Goal: Communication & Community: Answer question/provide support

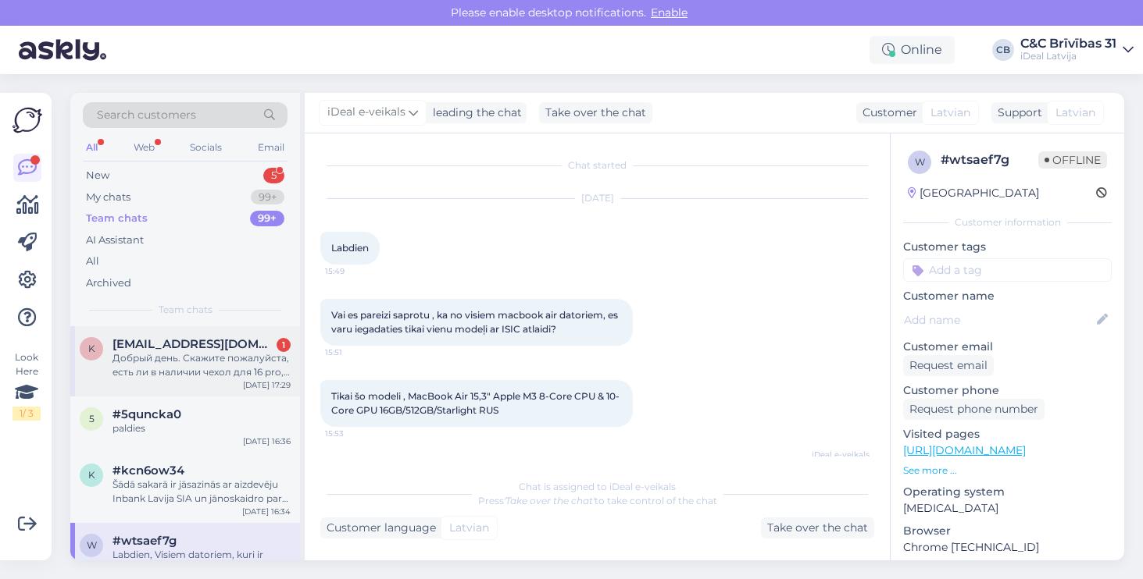
scroll to position [83, 0]
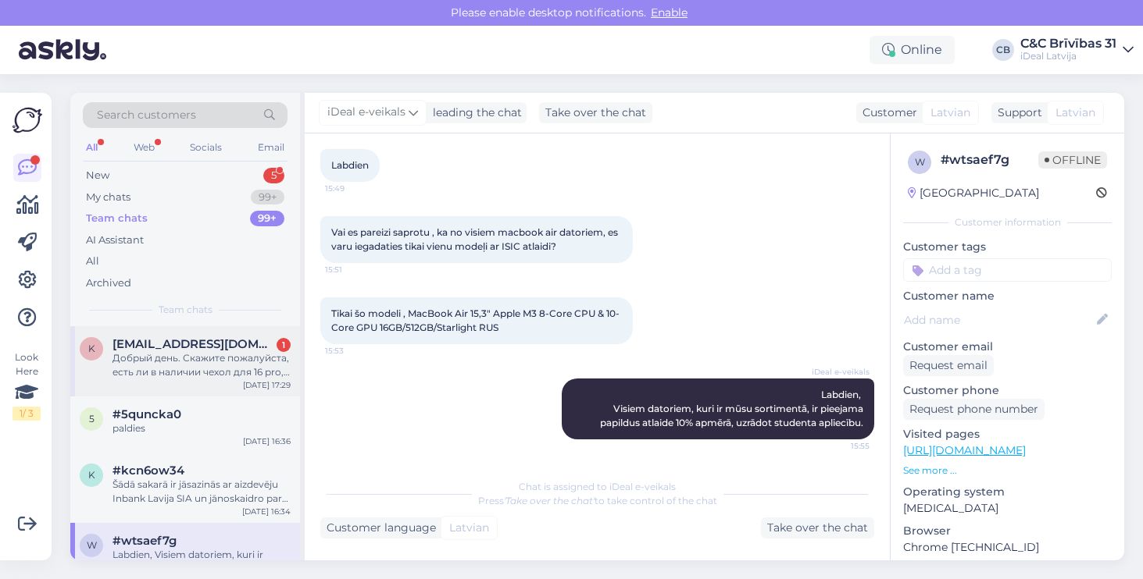
click at [208, 354] on div "Добрый день. Скажите пожалуйста, есть ли в наличии чехол для 16 pro, QDOS Trans…" at bounding box center [201, 365] width 178 height 28
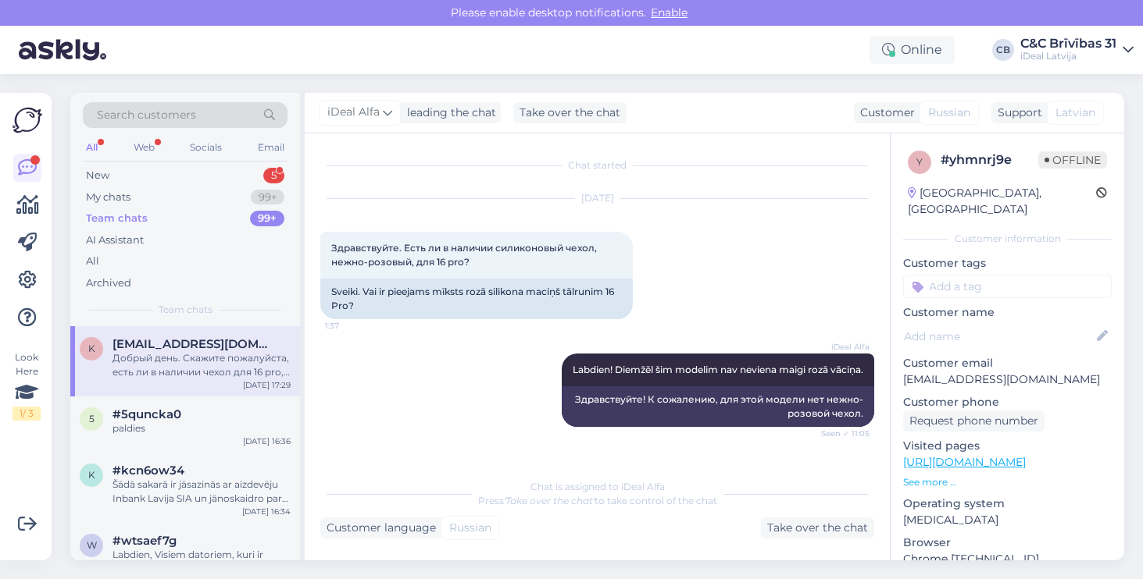
scroll to position [1159, 0]
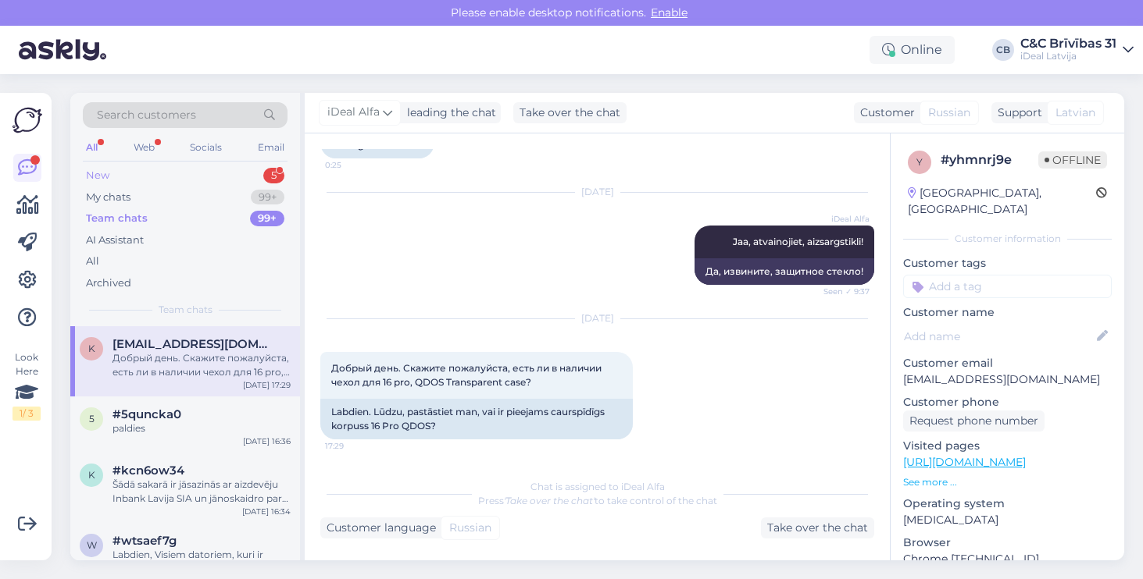
click at [148, 184] on div "New 5" at bounding box center [185, 176] width 205 height 22
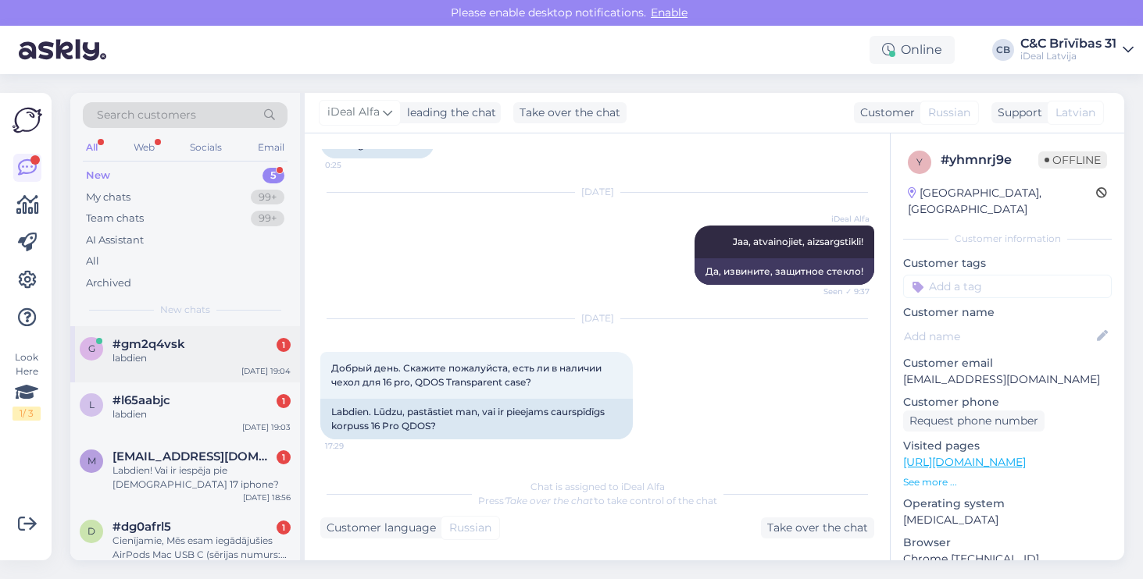
click at [167, 347] on span "#gm2q4vsk" at bounding box center [148, 344] width 73 height 14
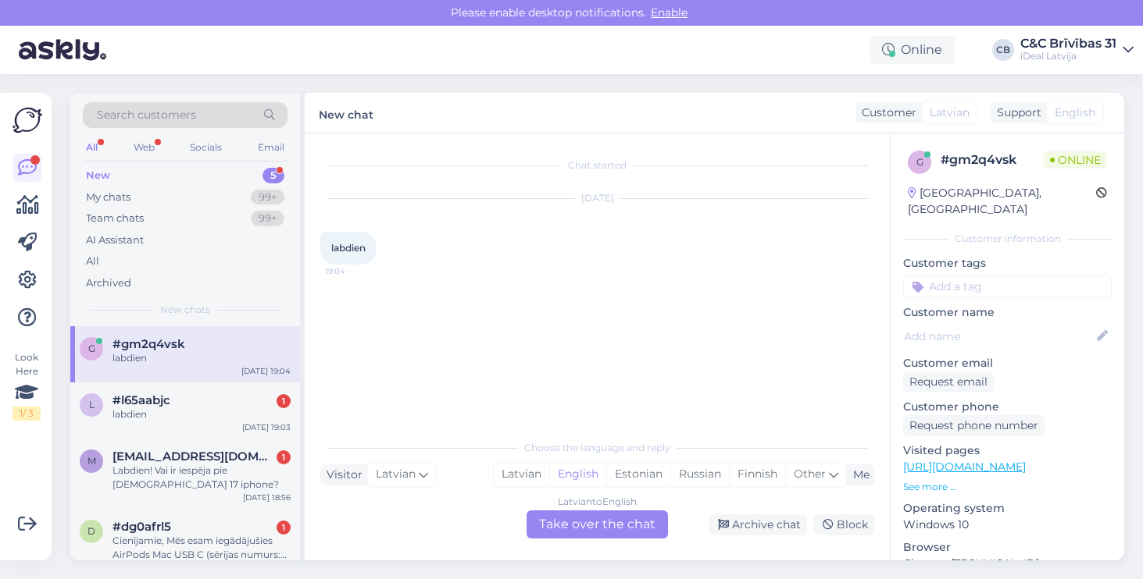
scroll to position [0, 0]
click at [524, 482] on div "Latvian" at bounding box center [521, 474] width 55 height 23
click at [569, 532] on div "Latvian to Latvian Take over the chat" at bounding box center [596, 525] width 141 height 28
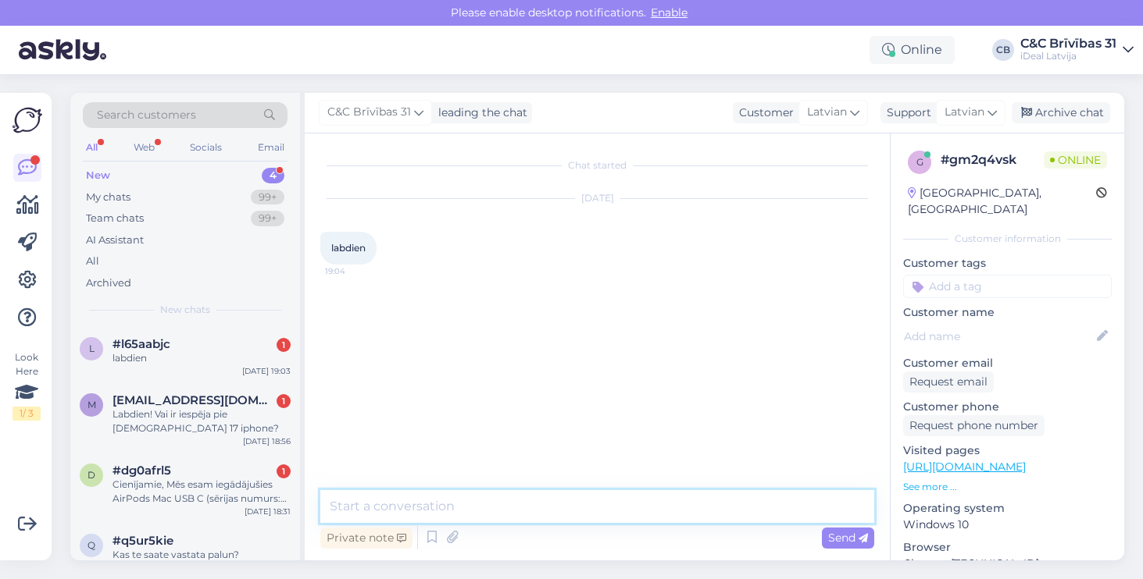
click at [567, 515] on textarea at bounding box center [597, 506] width 554 height 33
type textarea "Labdien!"
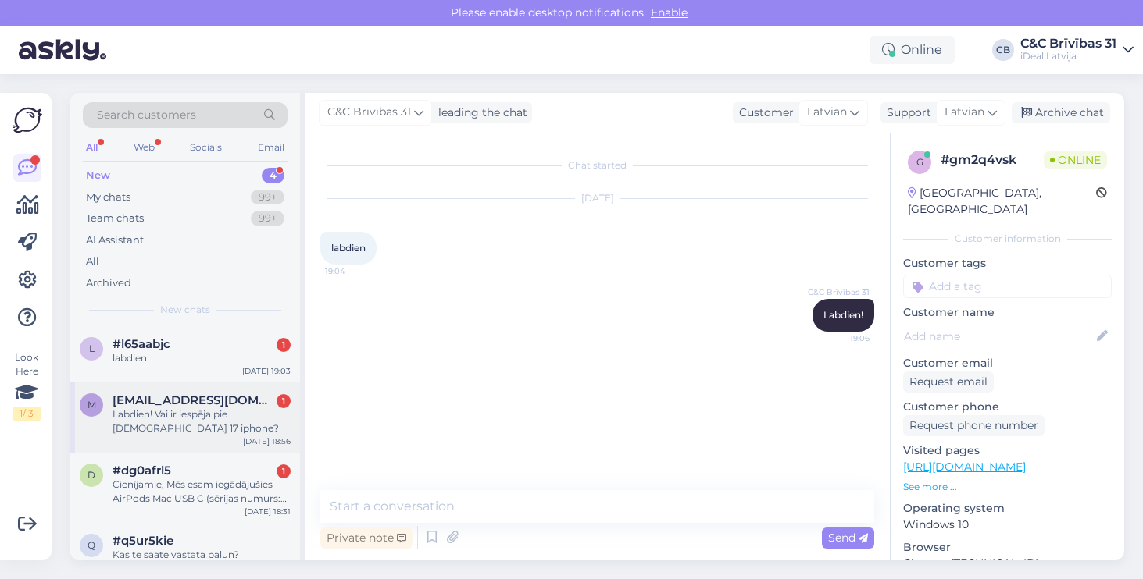
click at [218, 400] on span "[EMAIL_ADDRESS][DOMAIN_NAME]" at bounding box center [193, 401] width 162 height 14
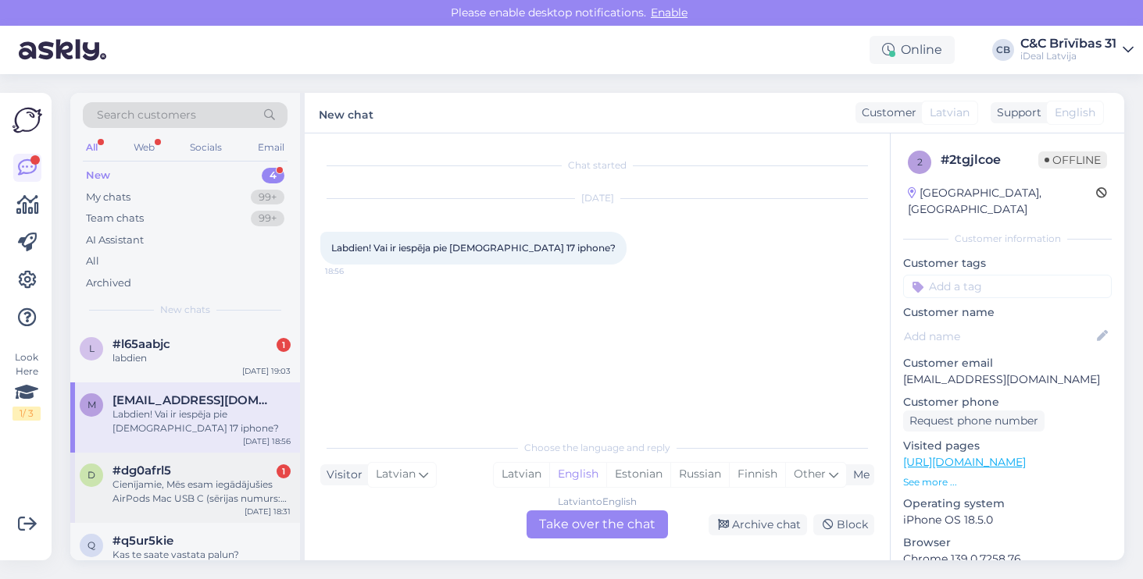
click at [185, 483] on div "Cienījamie, Mēs esam iegādājušies AirPods Mac USB C (sērijas numurs: M0WV24DYVL…" at bounding box center [201, 492] width 178 height 28
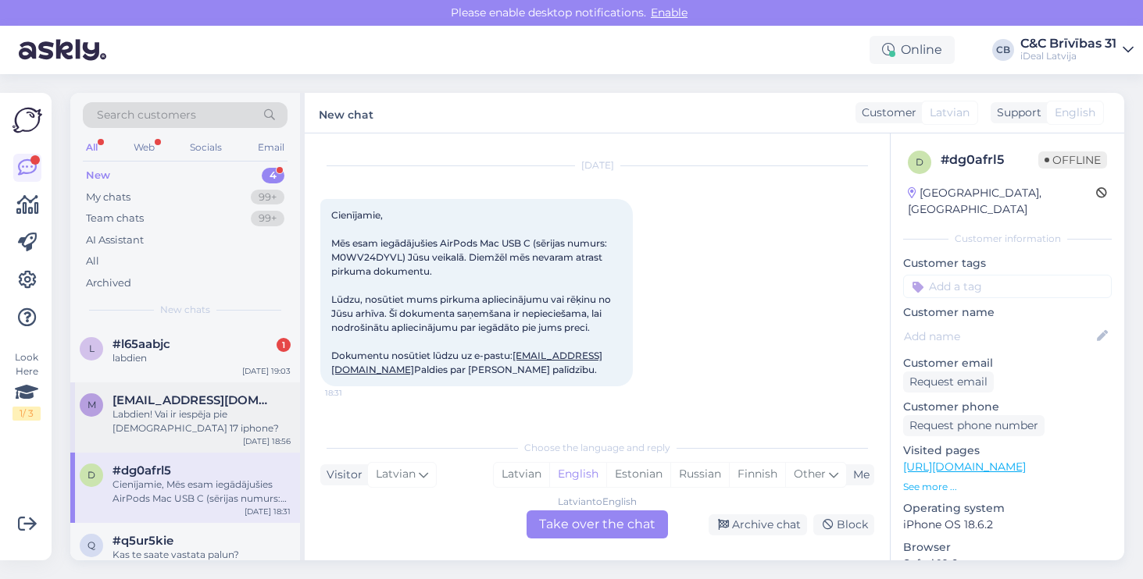
click at [201, 414] on div "Labdien! Vai ir iespēja pie [DEMOGRAPHIC_DATA] 17 iphone?" at bounding box center [201, 422] width 178 height 28
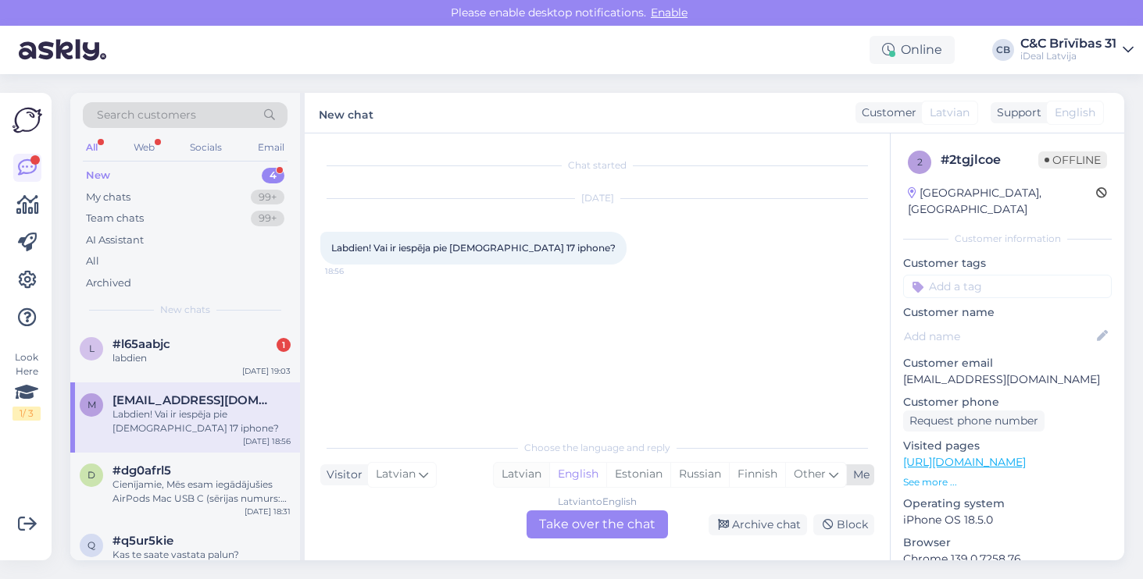
click at [521, 475] on div "Latvian" at bounding box center [521, 474] width 55 height 23
click at [562, 510] on div "Choose the language and reply Visitor Latvian Me Latvian English Estonian Russi…" at bounding box center [597, 485] width 554 height 107
click at [562, 522] on div "Latvian to Latvian Take over the chat" at bounding box center [596, 525] width 141 height 28
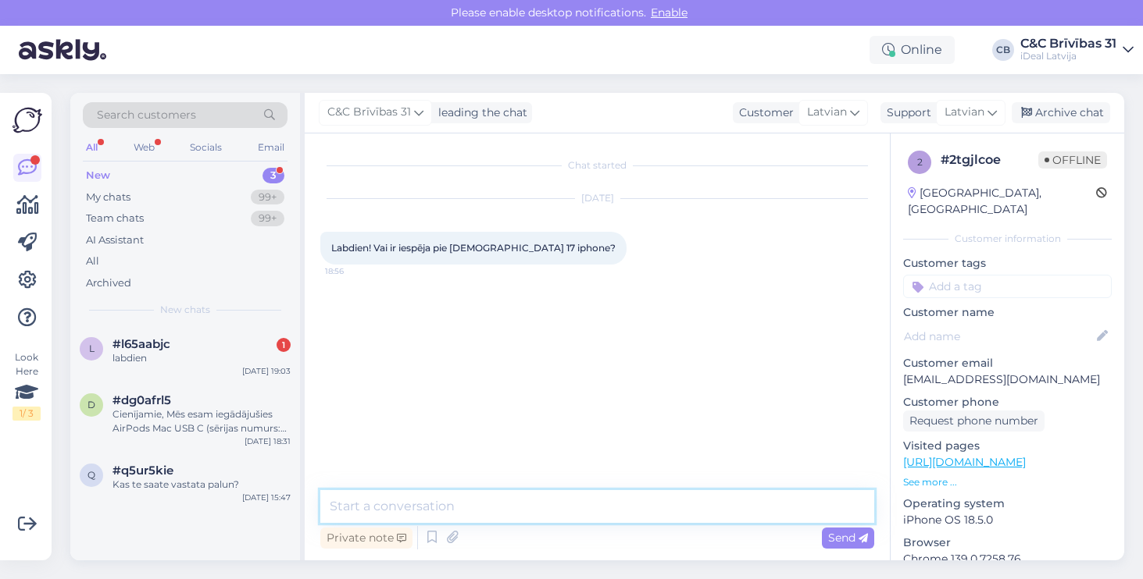
click at [552, 500] on textarea at bounding box center [597, 506] width 554 height 33
type textarea "Labdien, vēl nav iespējams pasūtīt."
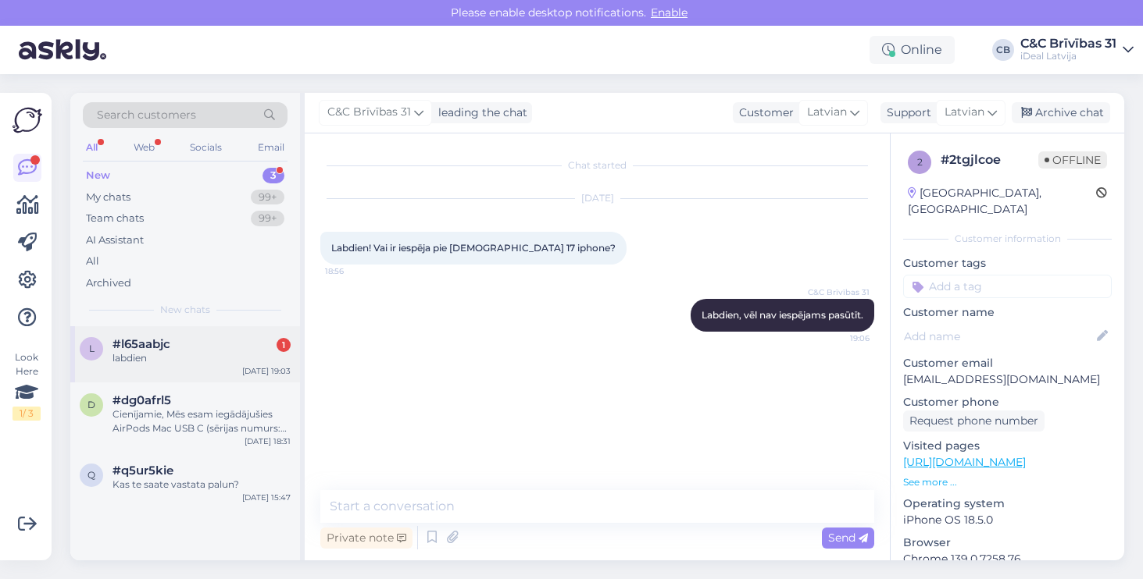
click at [176, 348] on div "#l65aabjc 1" at bounding box center [201, 344] width 178 height 14
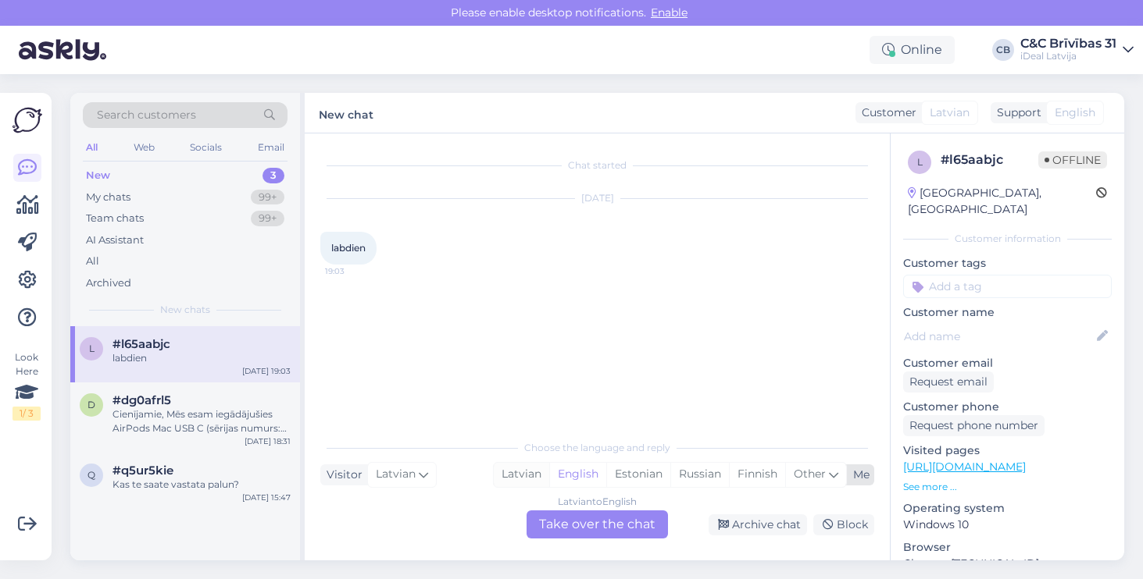
click at [526, 480] on div "Latvian" at bounding box center [521, 474] width 55 height 23
click at [558, 523] on div "Latvian to Latvian Take over the chat" at bounding box center [596, 525] width 141 height 28
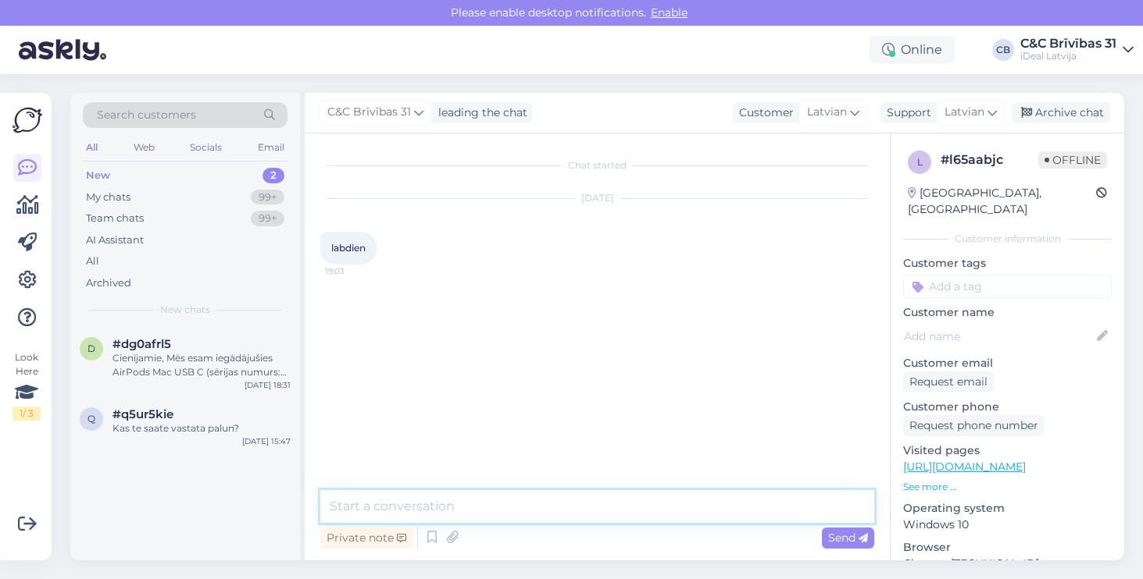
click at [558, 510] on textarea at bounding box center [597, 506] width 554 height 33
type textarea "Labdien!"
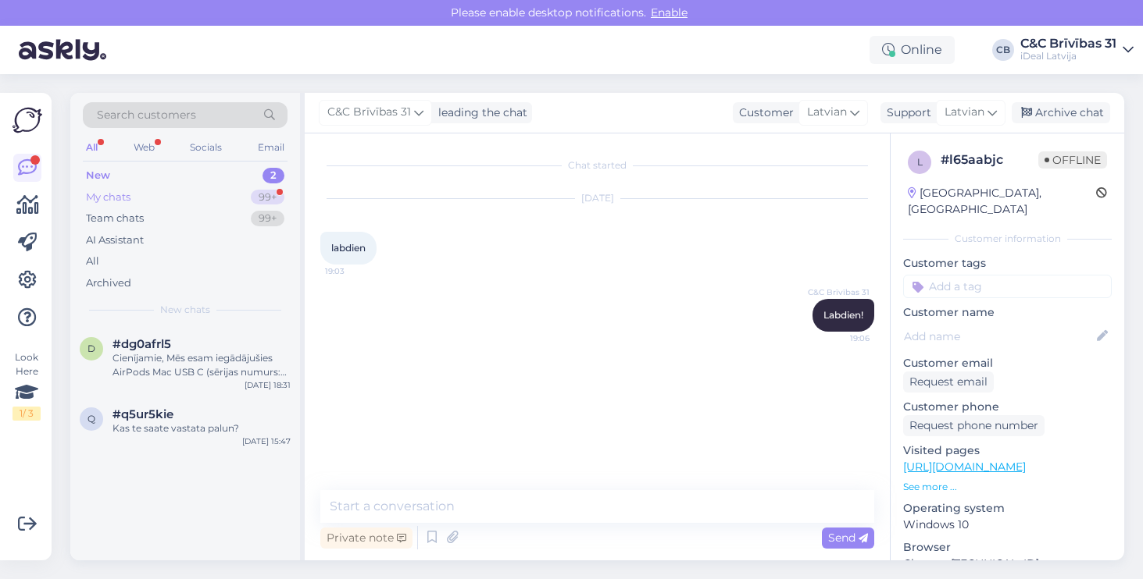
click at [237, 190] on div "My chats 99+" at bounding box center [185, 198] width 205 height 22
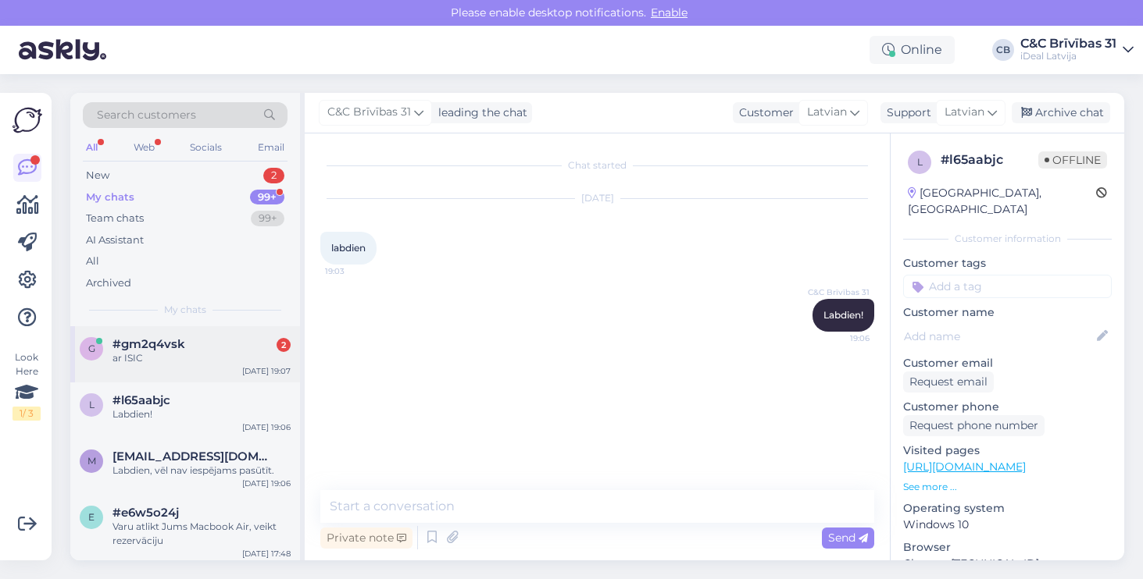
click at [218, 355] on div "ar ISIC" at bounding box center [201, 358] width 178 height 14
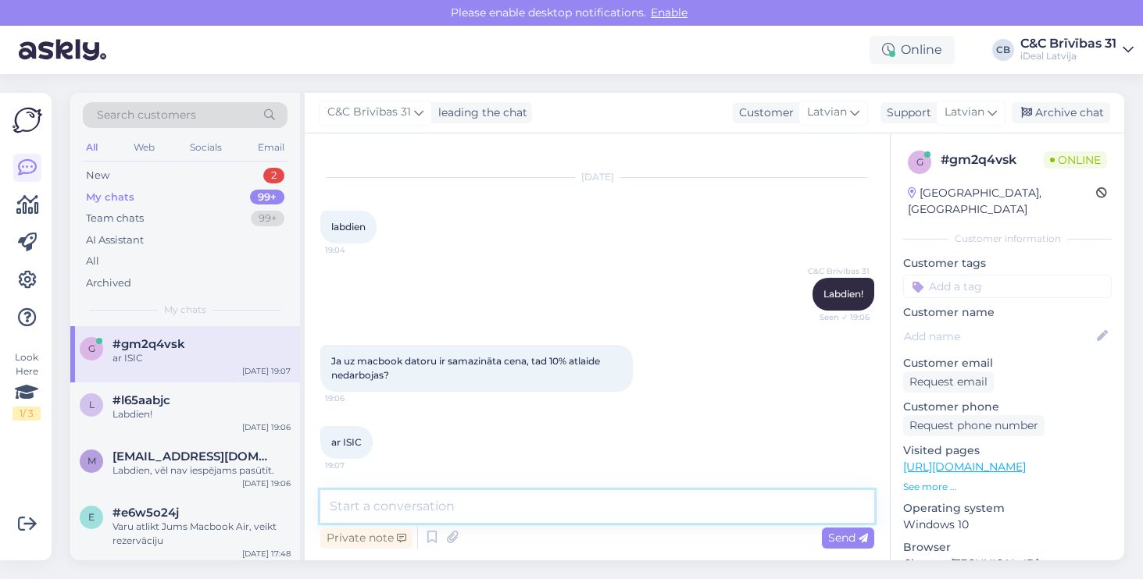
click at [492, 513] on textarea at bounding box center [597, 506] width 554 height 33
type textarea "n"
type textarea "Darbojas, atlaides summējas"
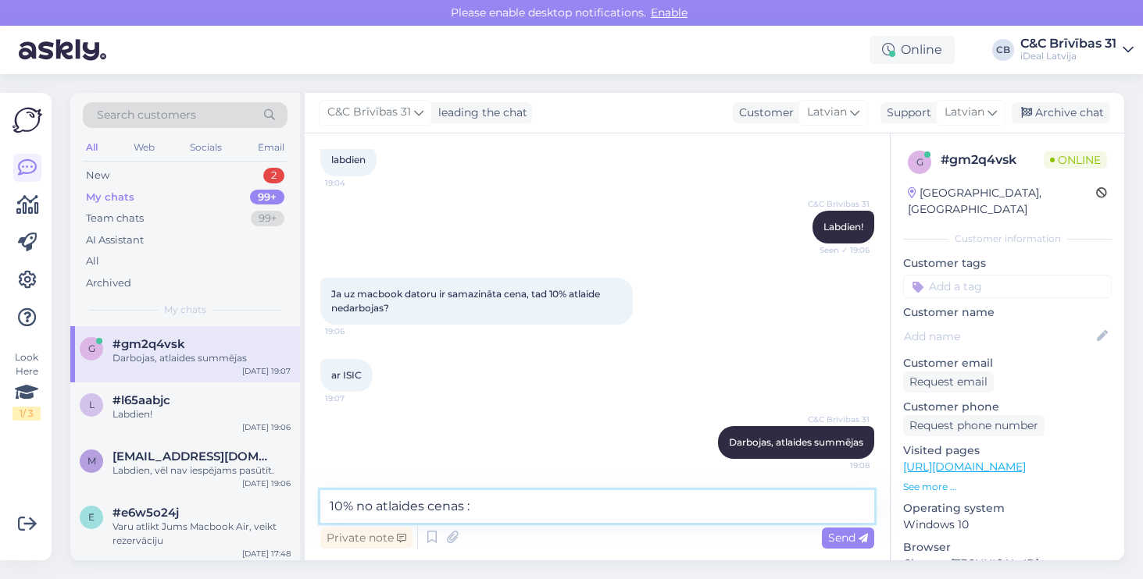
type textarea "10% no atlaides cenas :)"
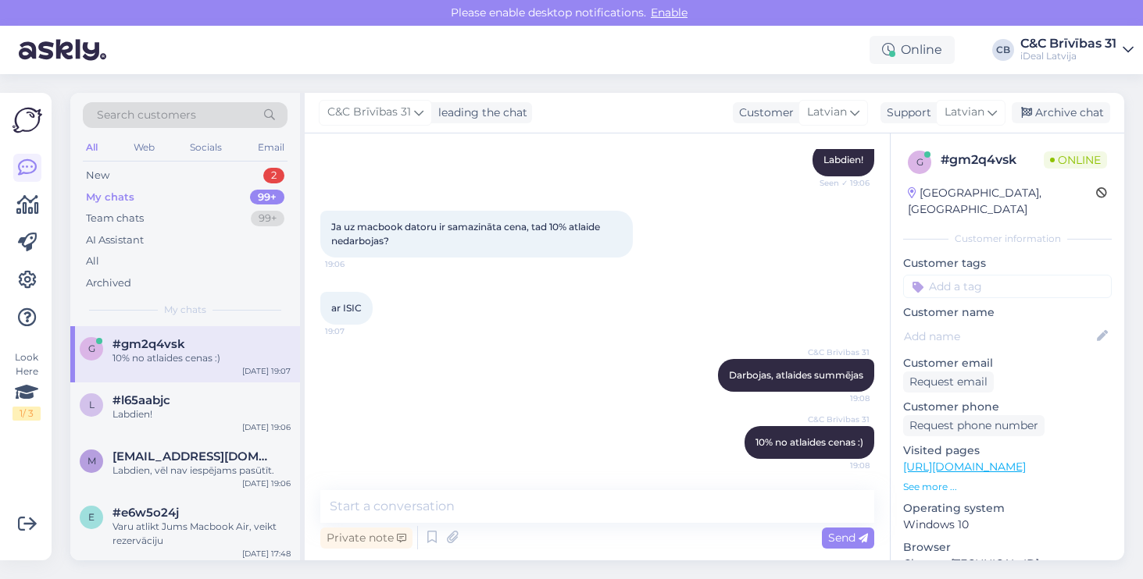
click at [740, 552] on div "Private note Send" at bounding box center [597, 538] width 554 height 30
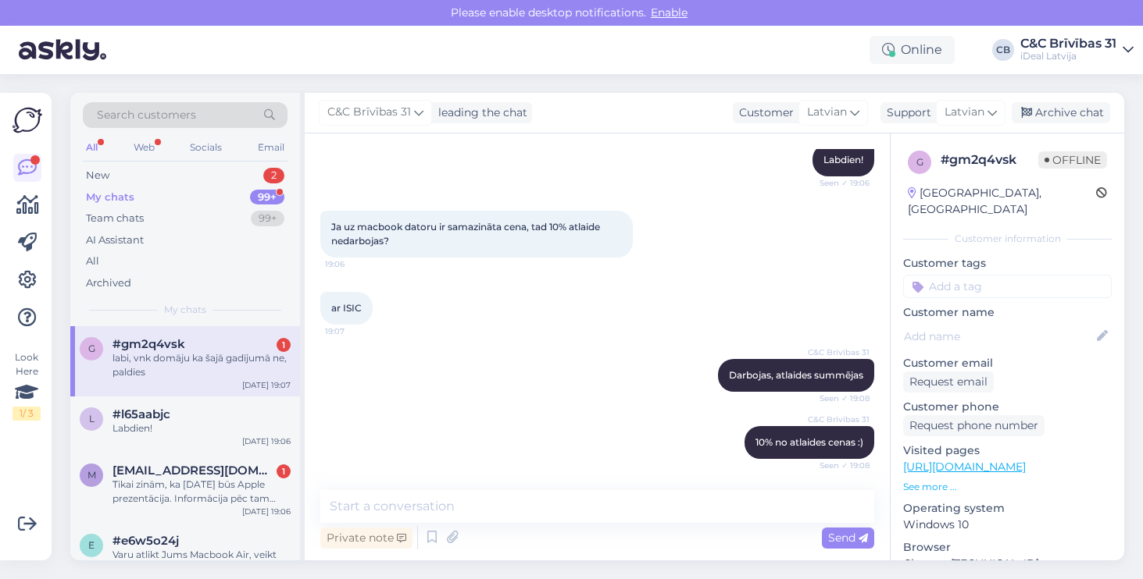
scroll to position [223, 0]
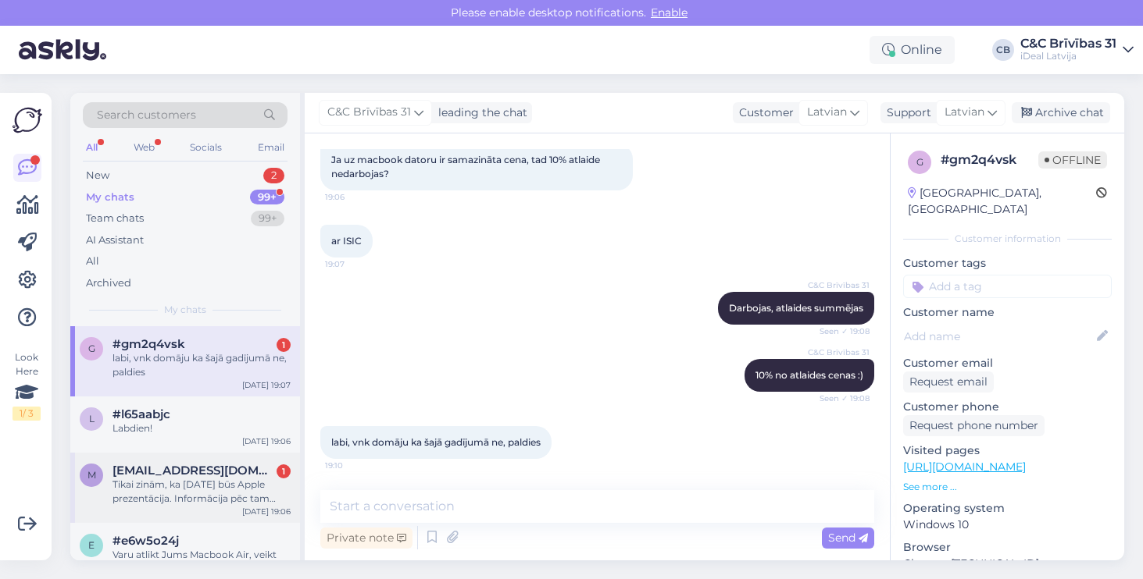
click at [201, 469] on span "[EMAIL_ADDRESS][DOMAIN_NAME]" at bounding box center [193, 471] width 162 height 14
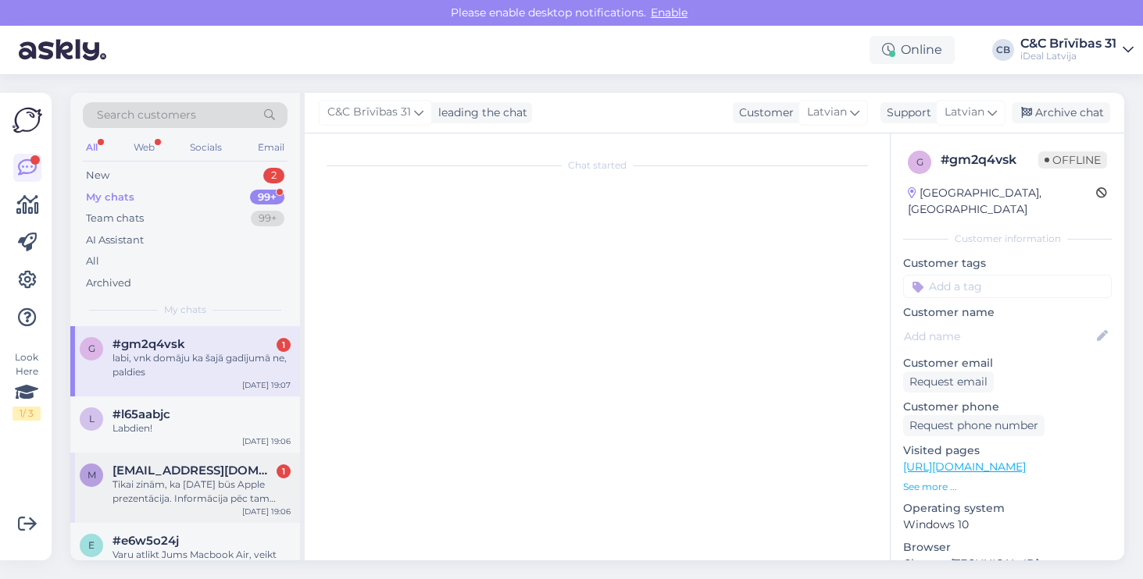
scroll to position [21, 0]
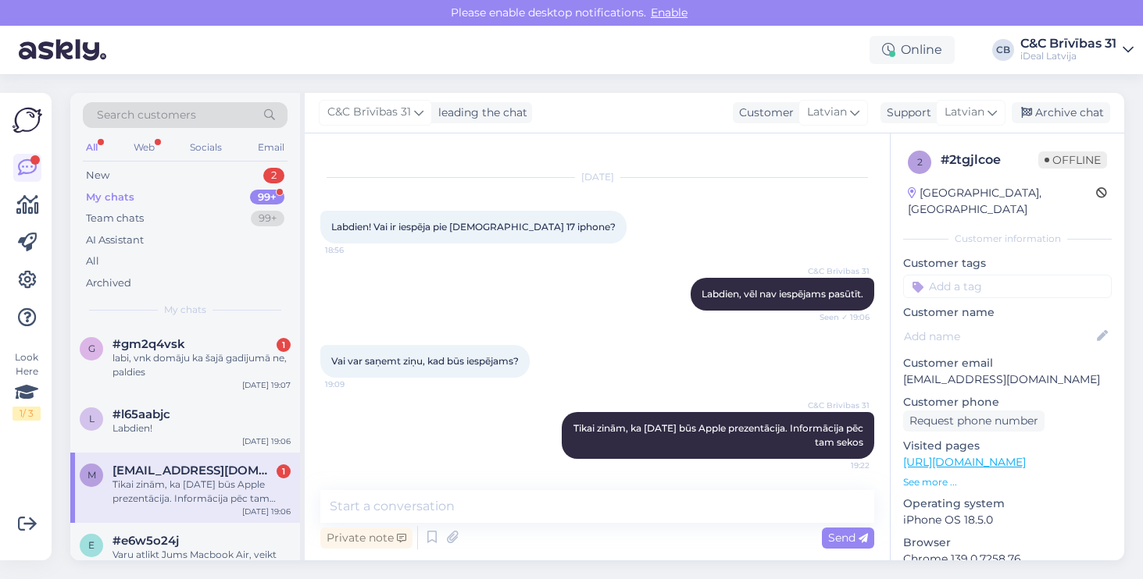
click at [490, 423] on div "C&C Brīvības 31 Tikai zinām, ka [DATE] būs Apple prezentācija. Informācija pēc …" at bounding box center [597, 435] width 554 height 81
click at [180, 337] on span "#gm2q4vsk" at bounding box center [148, 344] width 73 height 14
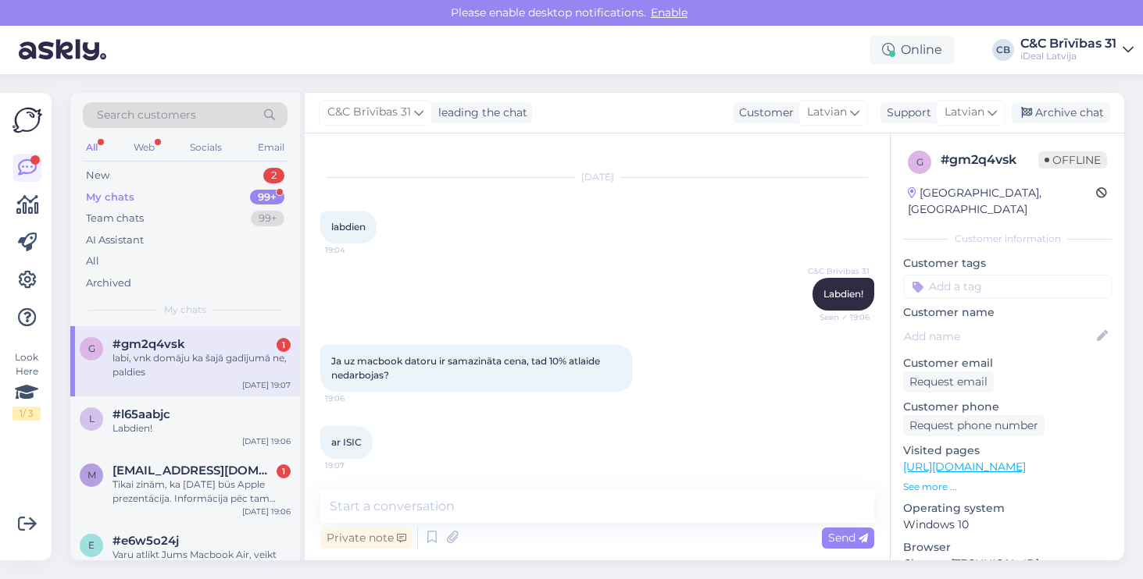
scroll to position [223, 0]
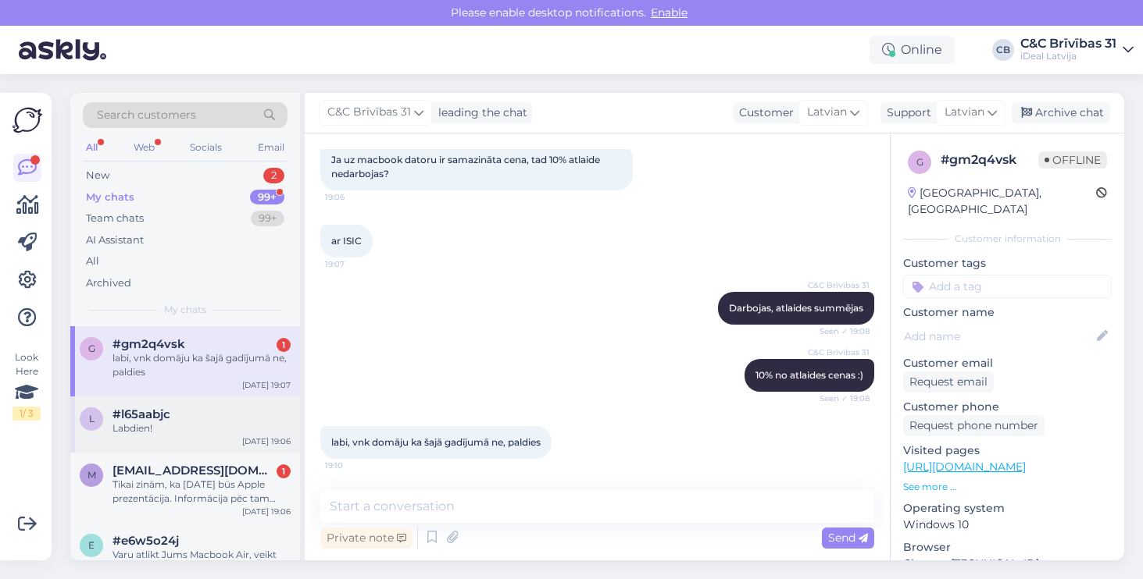
click at [194, 417] on div "#l65aabjc" at bounding box center [201, 415] width 178 height 14
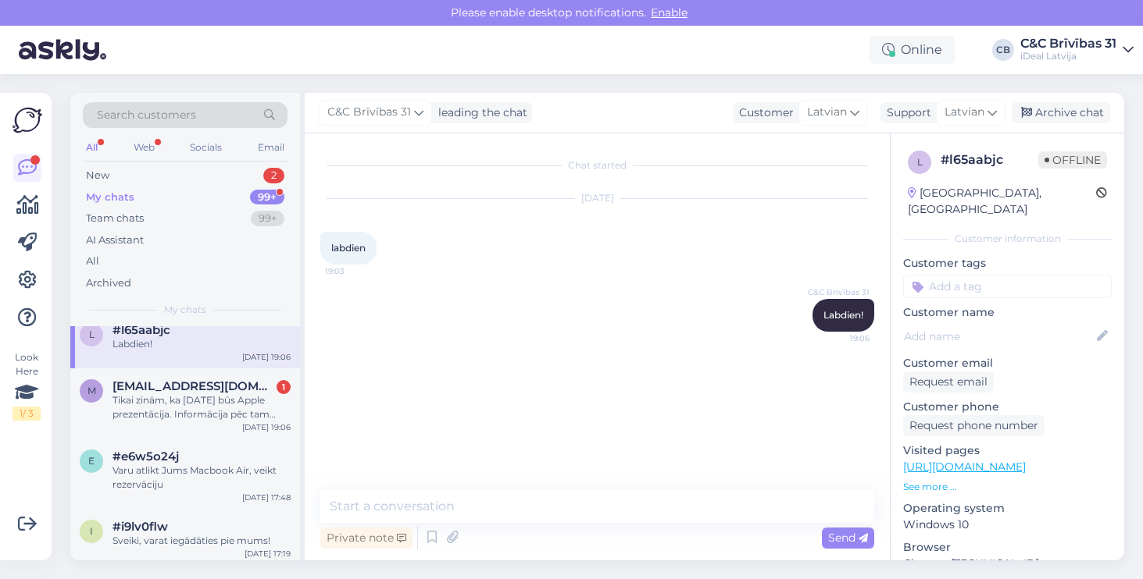
scroll to position [127, 0]
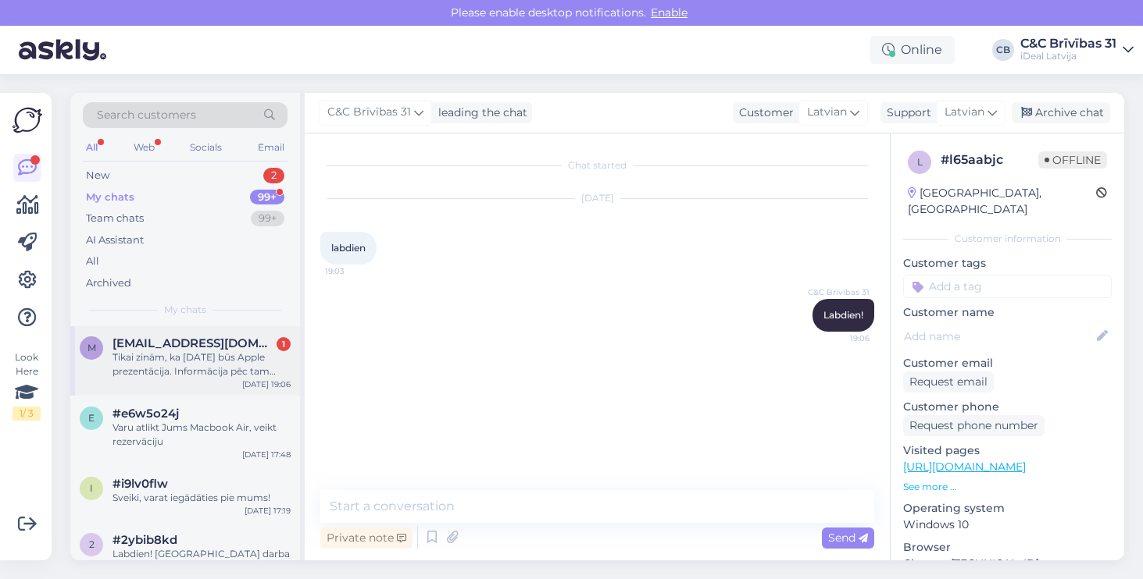
click at [194, 361] on div "Tikai zinām, ka [DATE] būs Apple prezentācija. Informācija pēc tam sekos" at bounding box center [201, 365] width 178 height 28
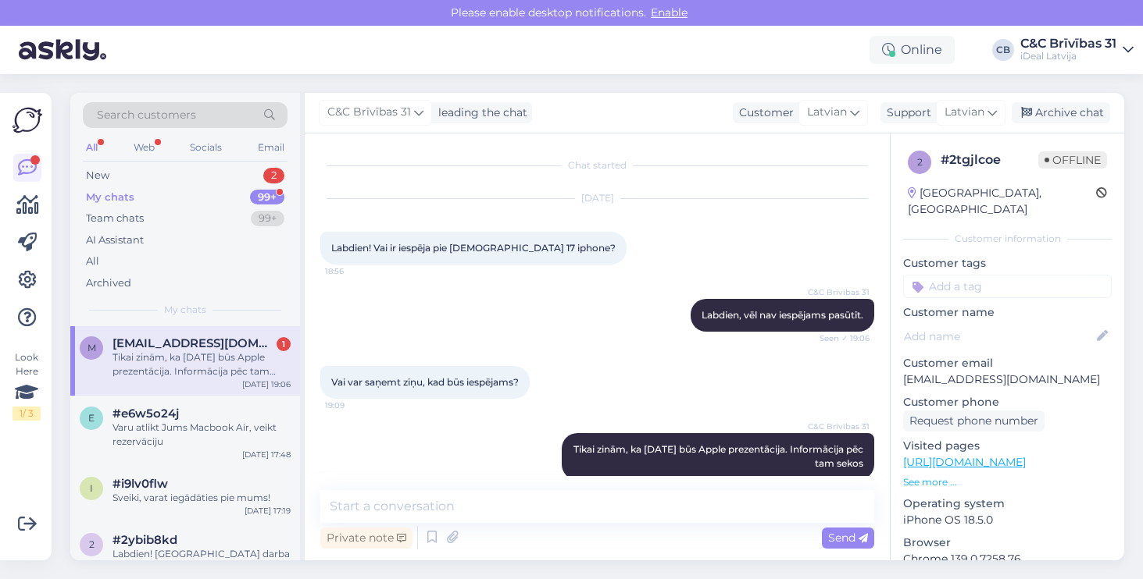
scroll to position [21, 0]
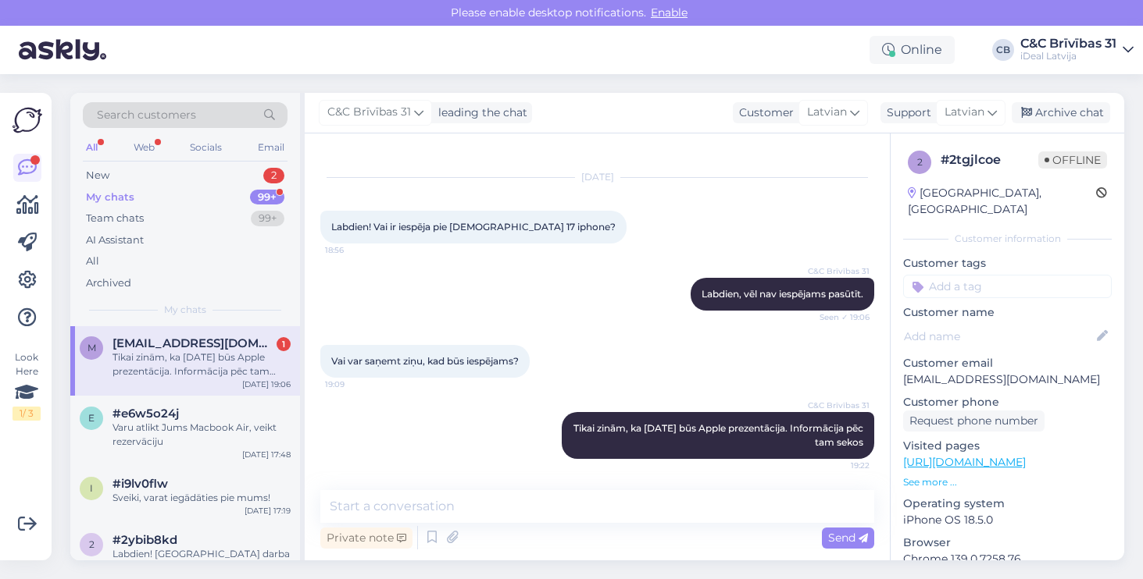
click at [453, 432] on div "C&C Brīvības 31 Tikai zinām, ka [DATE] būs Apple prezentācija. Informācija pēc …" at bounding box center [597, 435] width 554 height 81
click at [219, 374] on div "Tikai zinām, ka [DATE] būs Apple prezentācija. Informācija pēc tam sekos" at bounding box center [201, 365] width 178 height 28
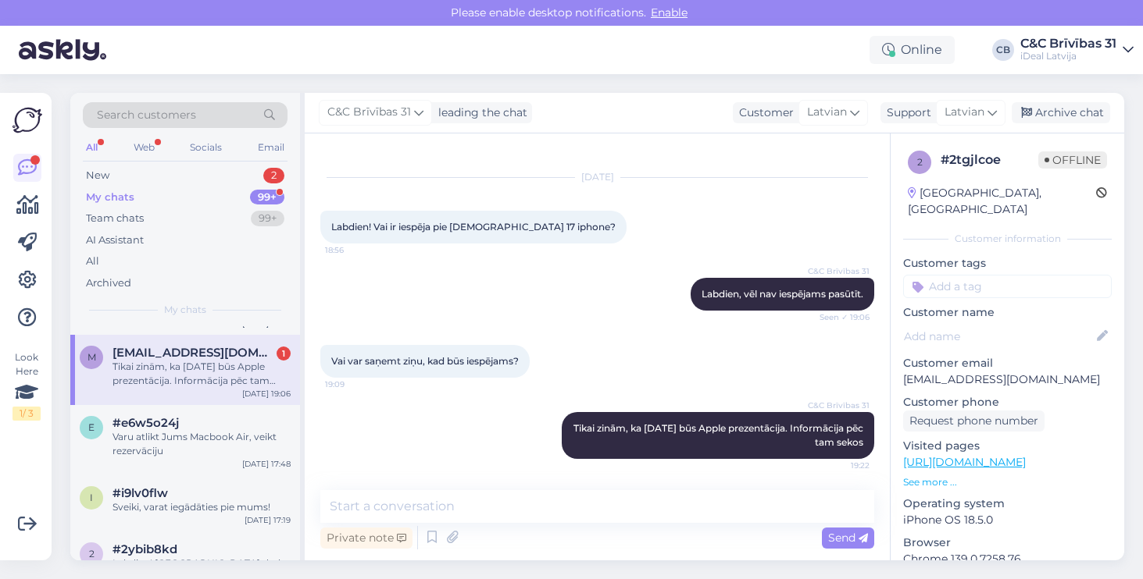
click at [467, 427] on div "C&C Brīvības 31 Tikai zinām, ka [DATE] būs Apple prezentācija. Informācija pēc …" at bounding box center [597, 435] width 554 height 81
click at [233, 398] on div "m [EMAIL_ADDRESS][DOMAIN_NAME] 1 Tikai zinām, ka [DATE] būs Apple prezentācija.…" at bounding box center [185, 370] width 230 height 70
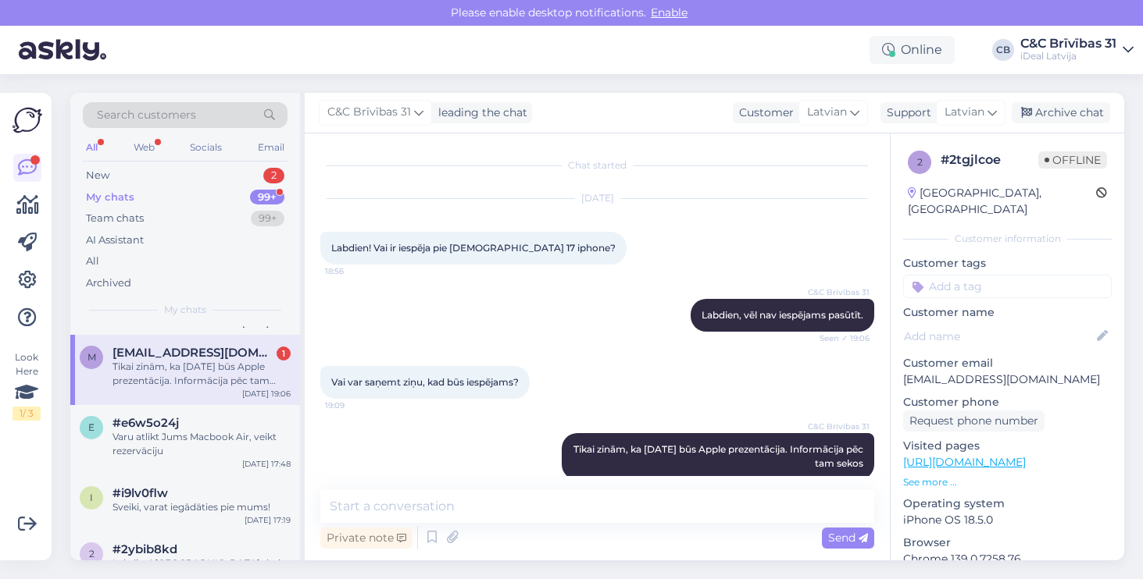
click at [226, 383] on div "Tikai zinām, ka [DATE] būs Apple prezentācija. Informācija pēc tam sekos" at bounding box center [201, 374] width 178 height 28
click at [204, 173] on div "New 2" at bounding box center [185, 176] width 205 height 22
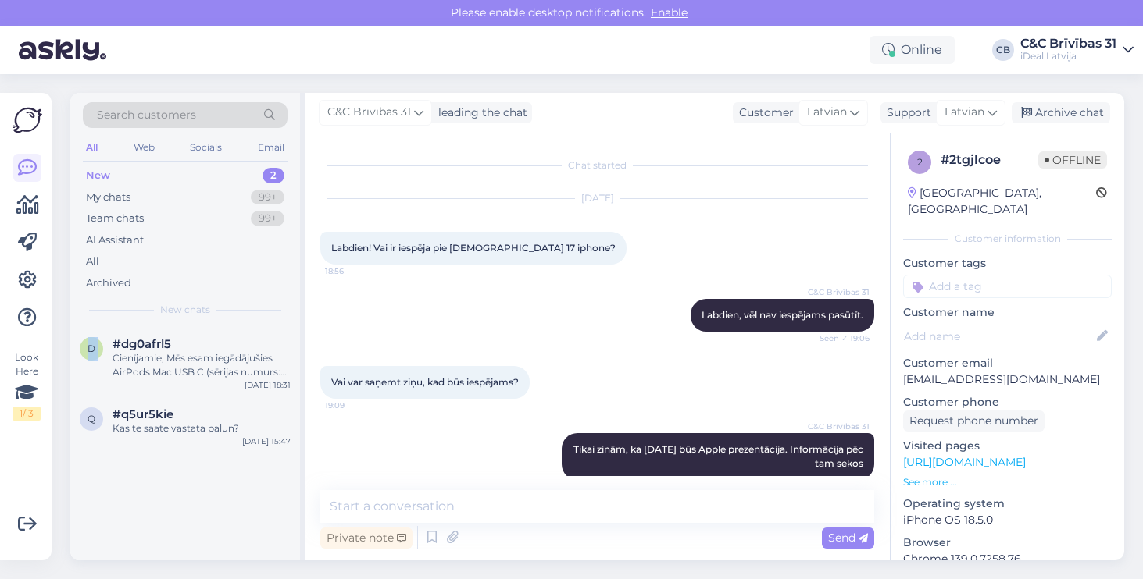
click at [205, 184] on div "New 2" at bounding box center [185, 176] width 205 height 22
click at [205, 191] on div "My chats 99+" at bounding box center [185, 198] width 205 height 22
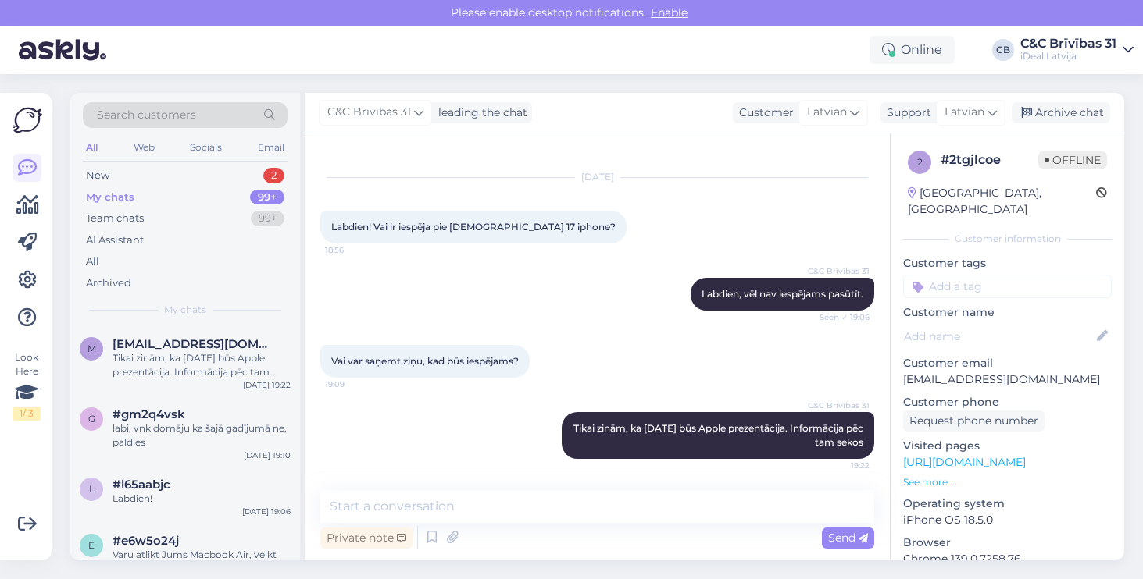
scroll to position [21, 0]
click at [171, 173] on div "New 2" at bounding box center [185, 176] width 205 height 22
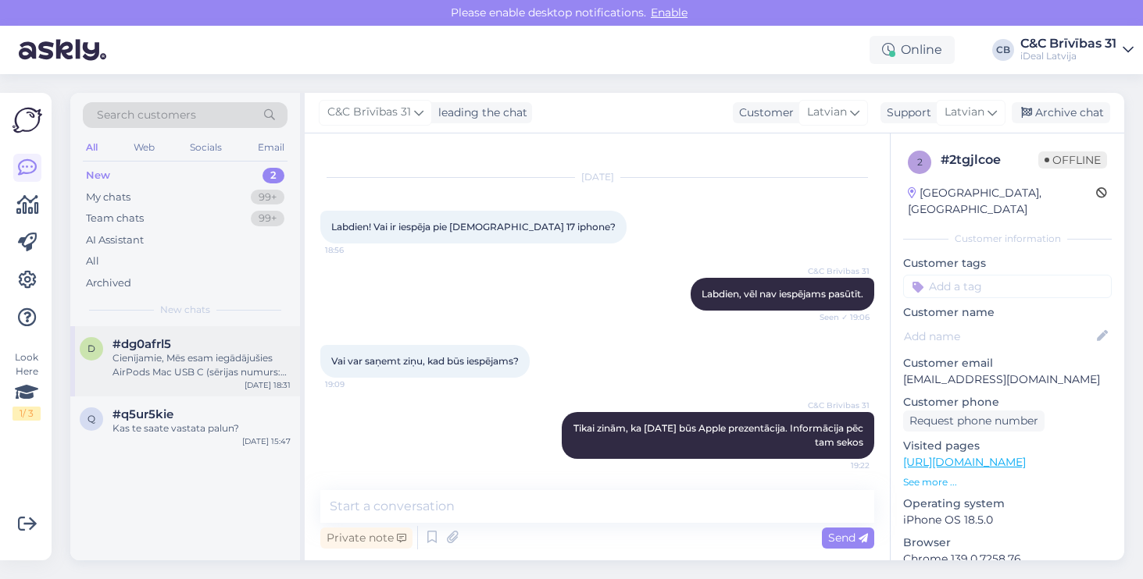
click at [189, 369] on div "Cienījamie, Mēs esam iegādājušies AirPods Mac USB C (sērijas numurs: M0WV24DYVL…" at bounding box center [201, 365] width 178 height 28
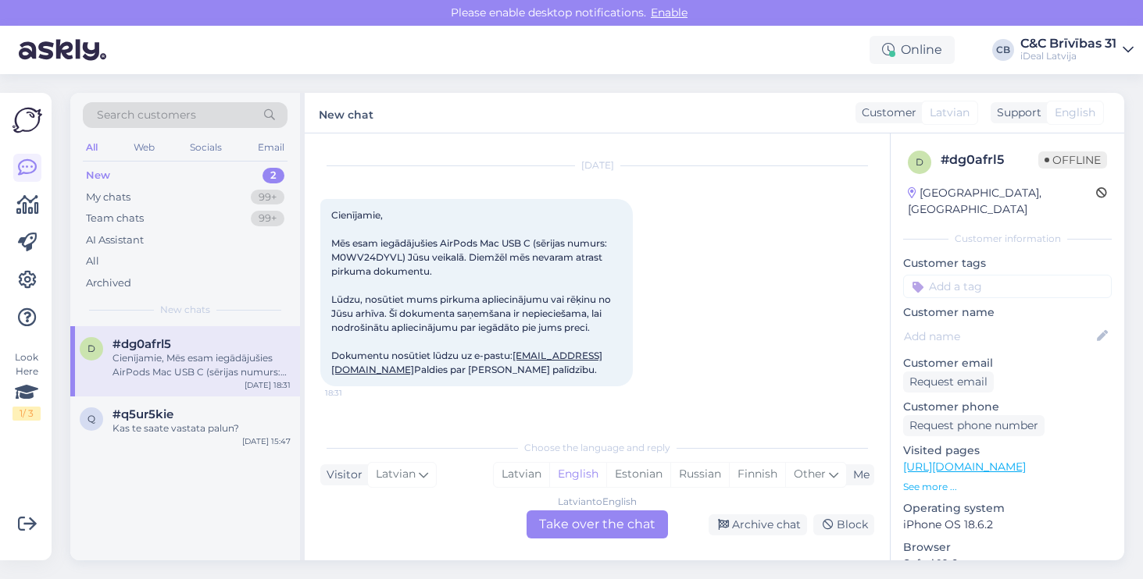
click at [362, 252] on span "Cienījamie, Mēs esam iegādājušies AirPods Mac USB C (sērijas numurs: M0WV24DYVL…" at bounding box center [472, 292] width 282 height 166
copy span "M0WV24DYVL"
click at [522, 481] on div "Latvian" at bounding box center [521, 474] width 55 height 23
click at [608, 537] on div "Latvian to Latvian Take over the chat" at bounding box center [596, 525] width 141 height 28
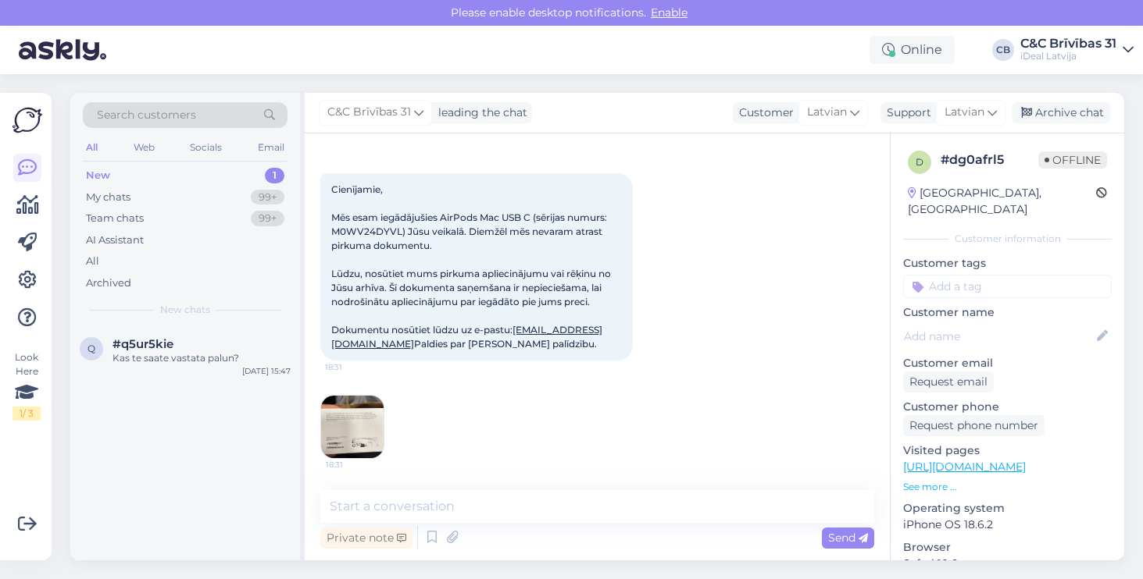
scroll to position [87, 0]
click at [351, 412] on img at bounding box center [352, 427] width 62 height 62
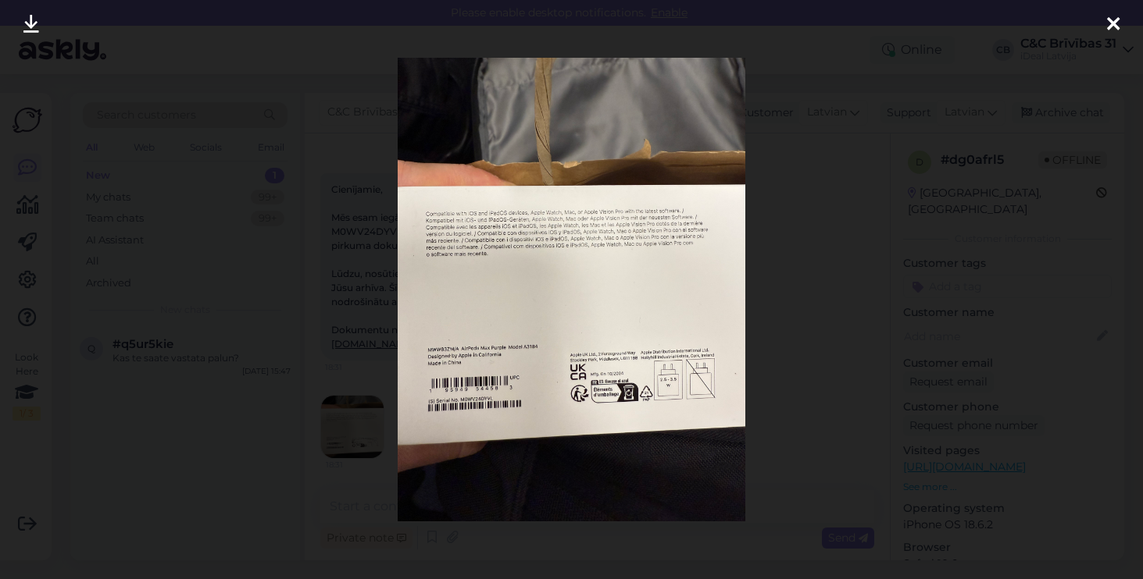
click at [376, 397] on div at bounding box center [571, 289] width 1143 height 579
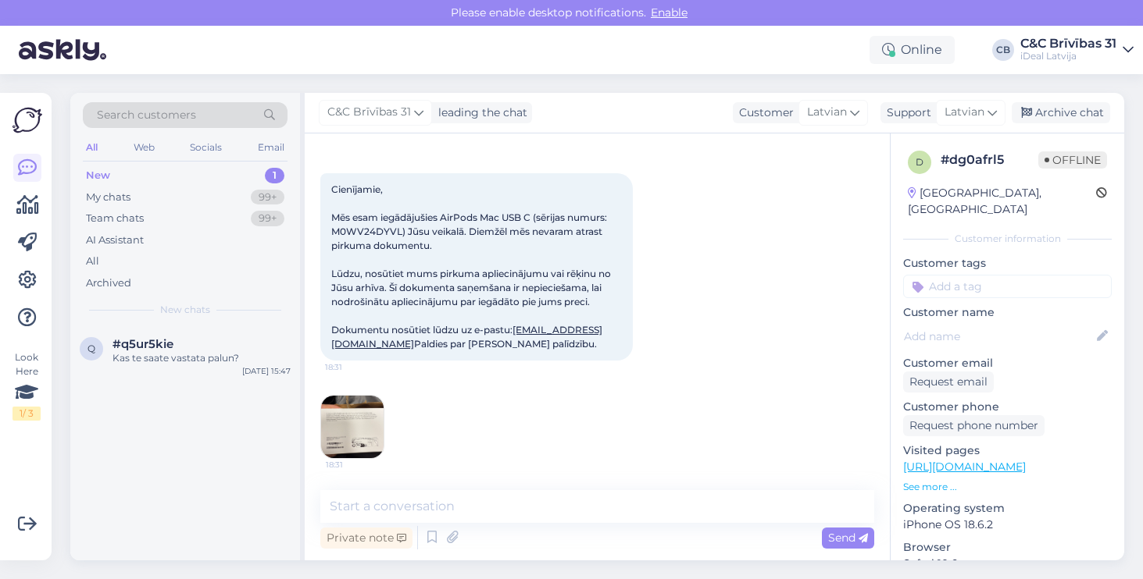
drag, startPoint x: 485, startPoint y: 317, endPoint x: 333, endPoint y: 316, distance: 151.5
click at [333, 316] on div "Cienījamie, Mēs esam iegādājušies AirPods Mac USB C (sērijas numurs: M0WV24DYVL…" at bounding box center [476, 266] width 312 height 187
copy span "Cienījamie, Mēs esam iegādājušies AirPods Mac USB C (sērijas numurs: M0WV24DYVL…"
click at [453, 505] on textarea at bounding box center [597, 506] width 554 height 33
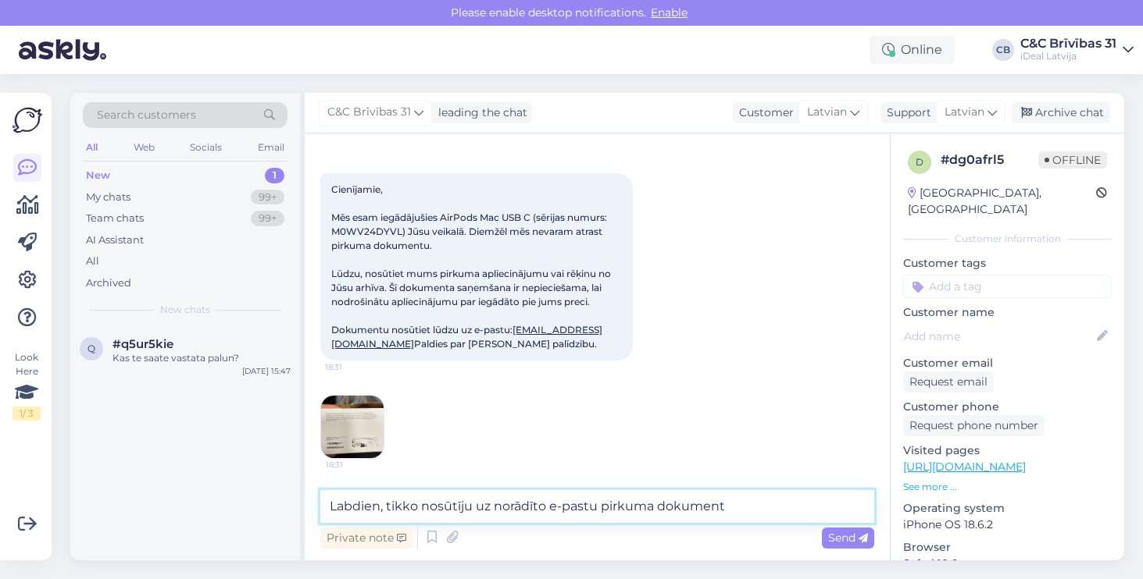
type textarea "Labdien, tikko nosūtīju uz norādīto e-pastu pirkuma dokumentu"
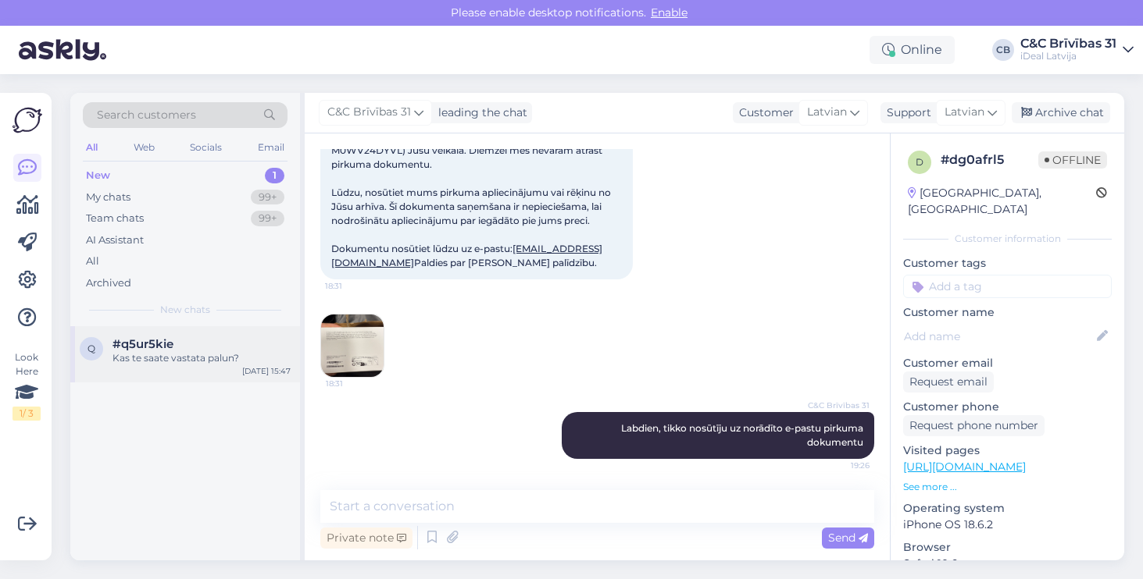
click at [174, 359] on div "Kas te saate vastata palun?" at bounding box center [201, 358] width 178 height 14
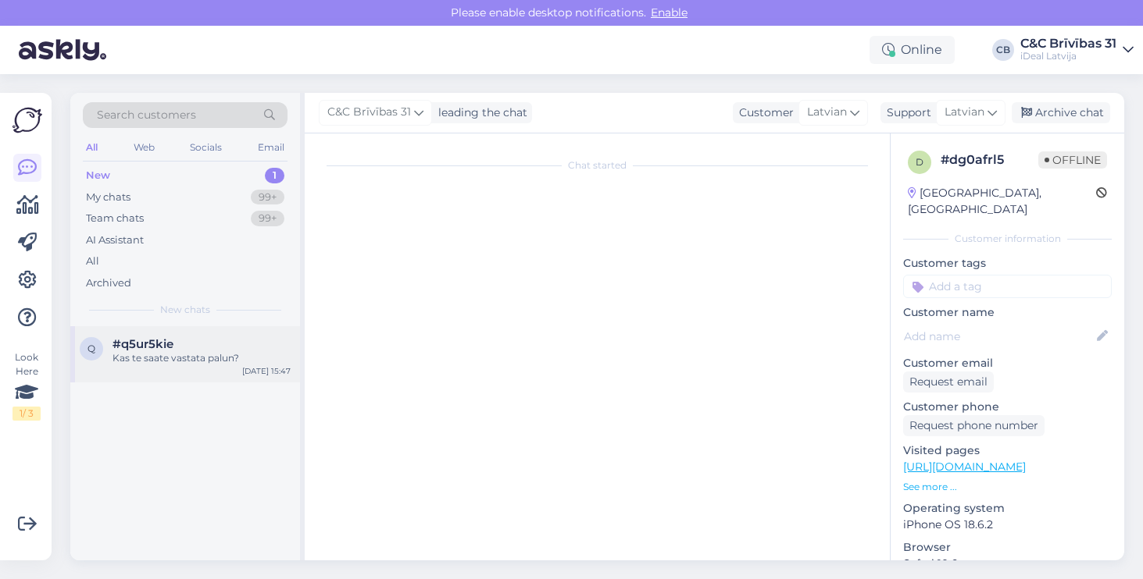
scroll to position [12, 0]
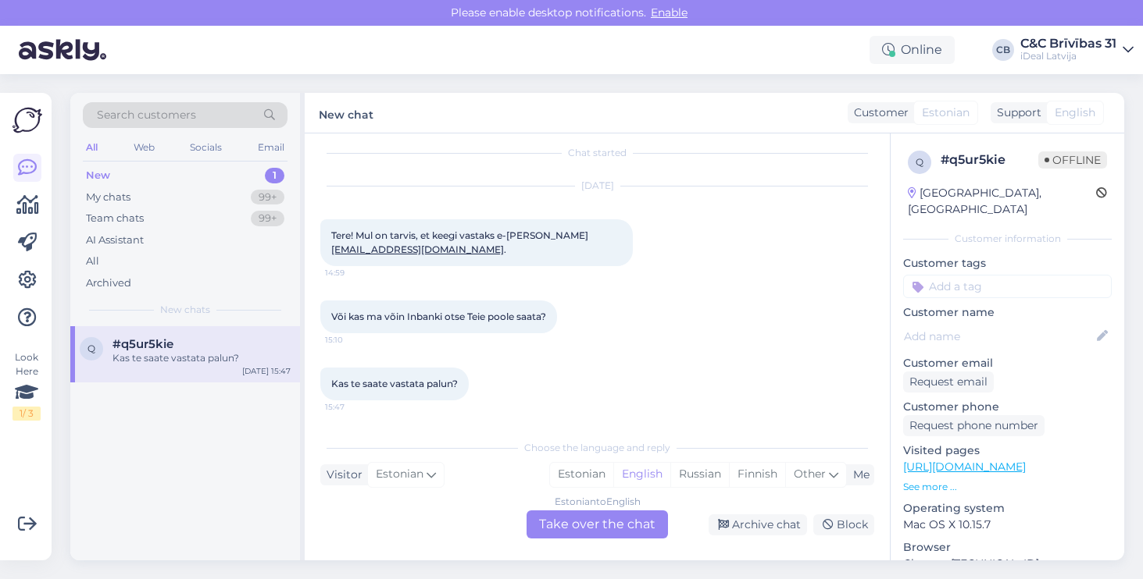
click at [1029, 114] on div "Support" at bounding box center [1015, 113] width 51 height 16
click at [581, 358] on div "Kas te saate vastata palun? 15:47" at bounding box center [597, 384] width 554 height 67
click at [423, 468] on div "Estonian" at bounding box center [405, 474] width 77 height 25
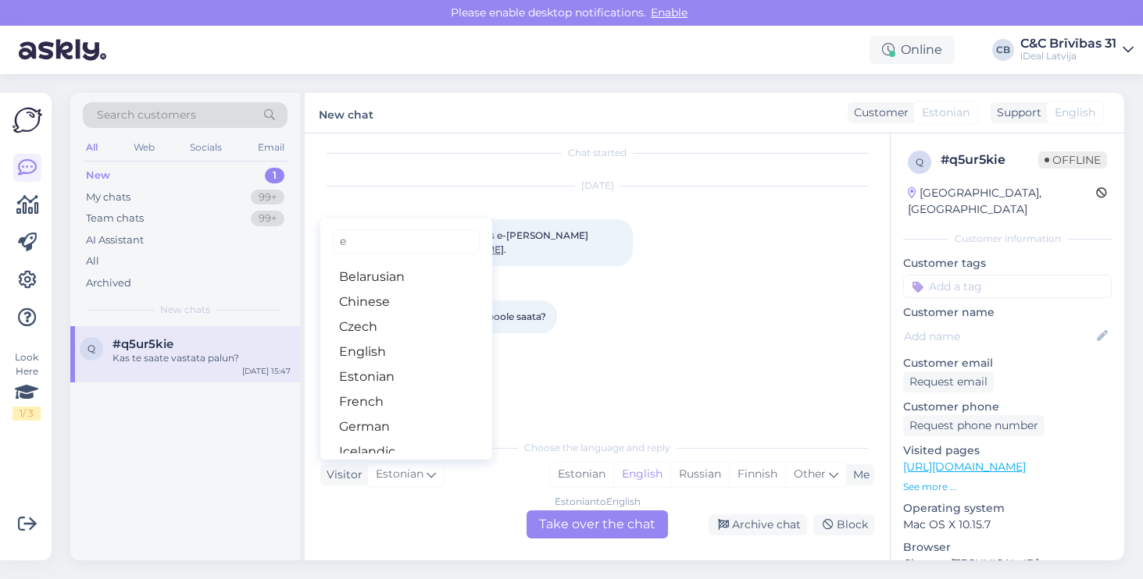
type input "en"
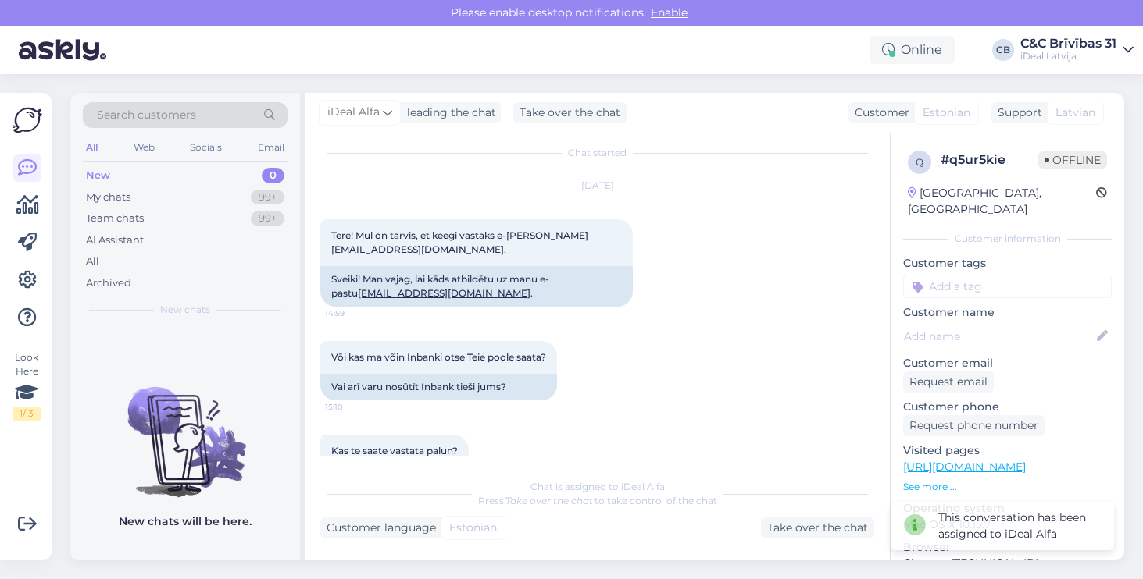
click at [613, 320] on div "[DATE] Tere! Mul on tarvis, et keegi vastaks e-[PERSON_NAME] [EMAIL_ADDRESS][DO…" at bounding box center [597, 246] width 554 height 155
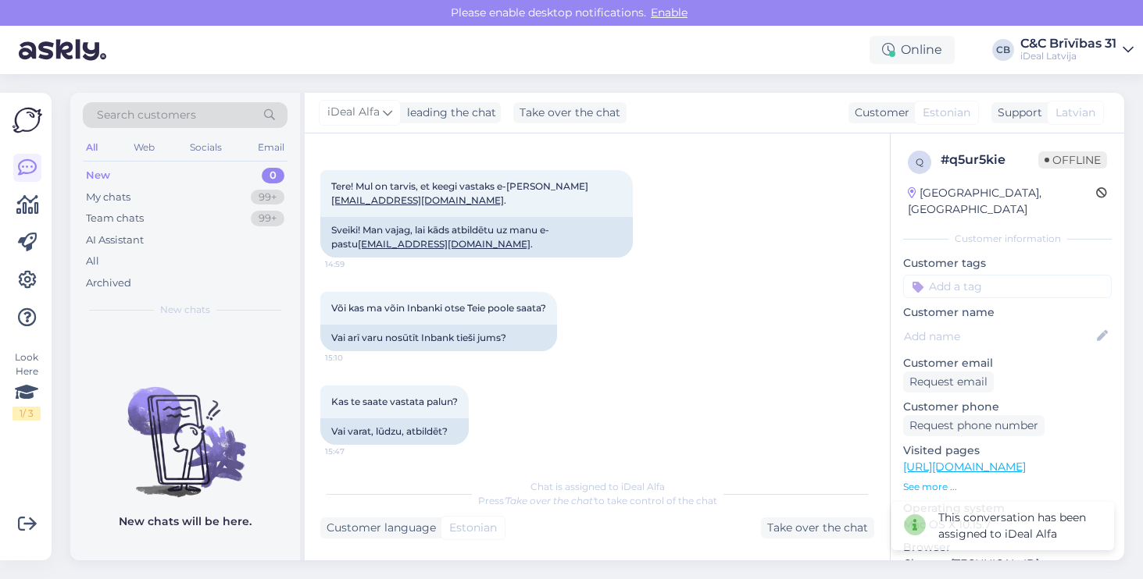
scroll to position [67, 0]
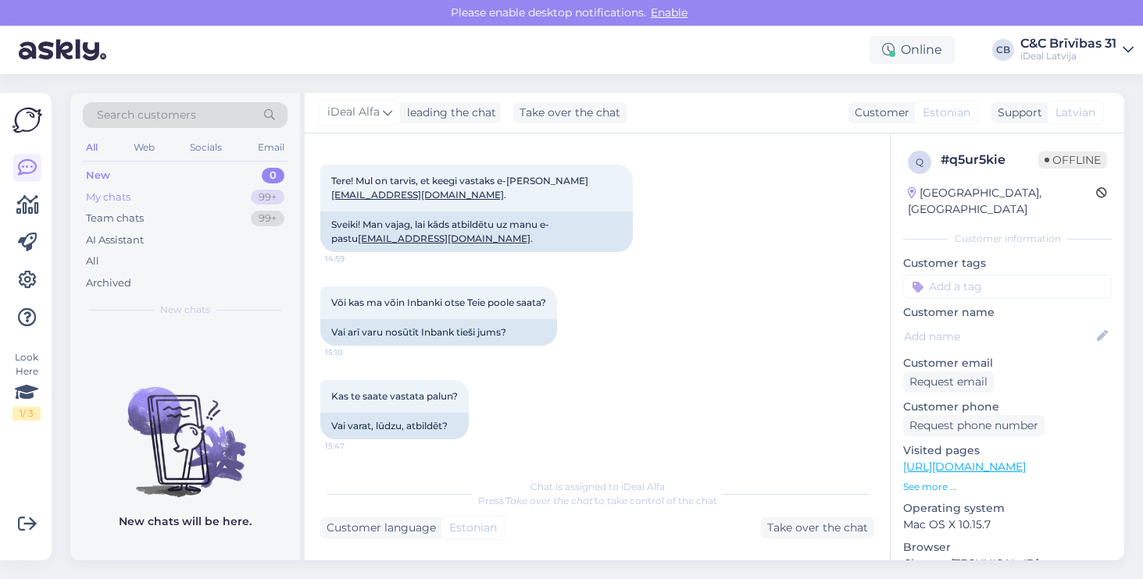
click at [164, 197] on div "My chats 99+" at bounding box center [185, 198] width 205 height 22
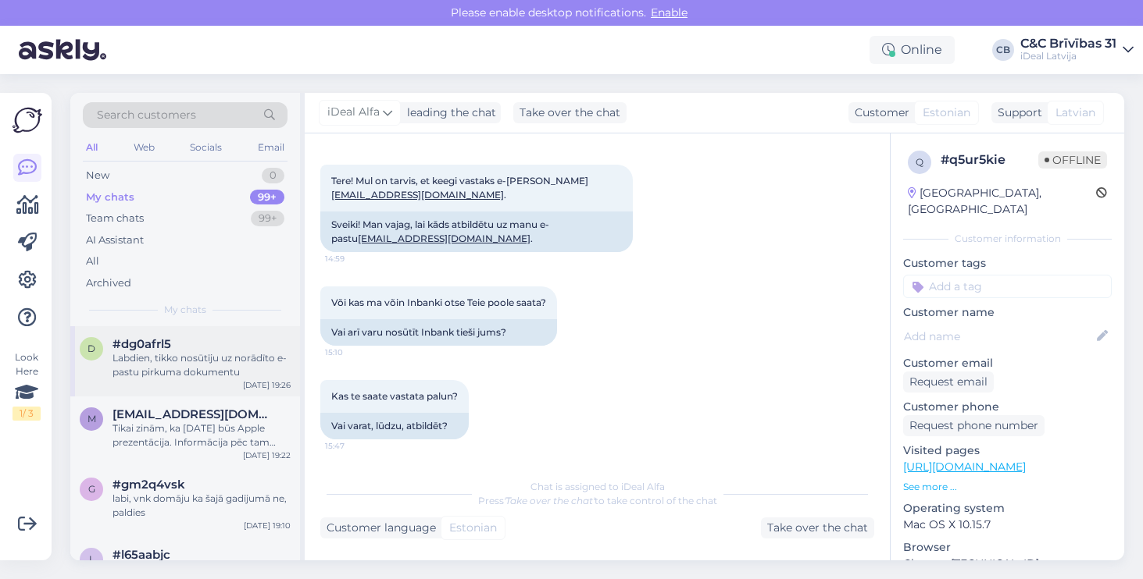
click at [182, 363] on div "Labdien, tikko nosūtīju uz norādīto e-pastu pirkuma dokumentu" at bounding box center [201, 365] width 178 height 28
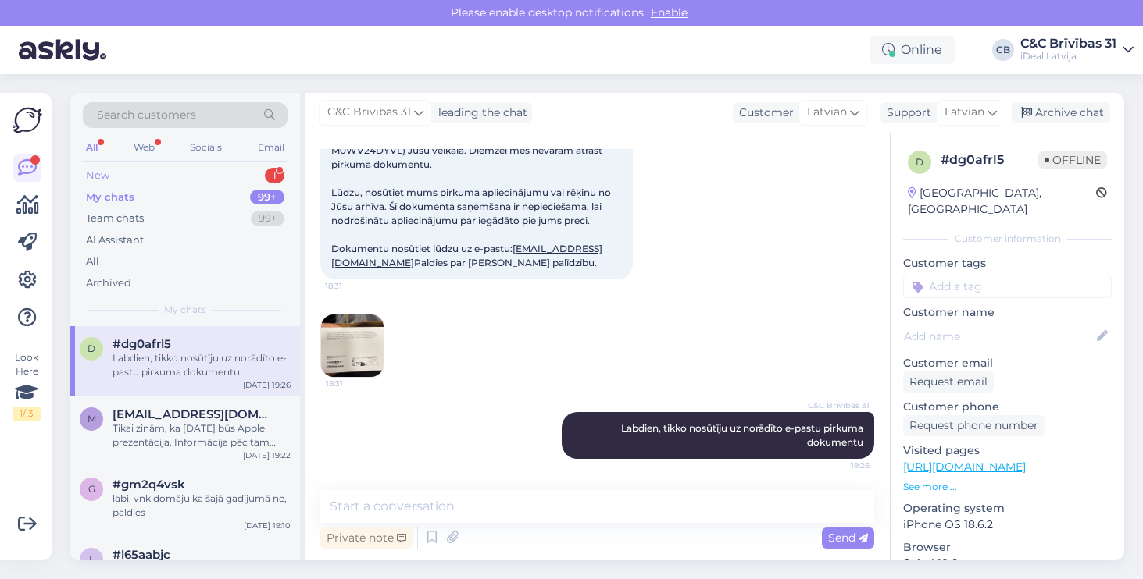
click at [181, 173] on div "New 1" at bounding box center [185, 176] width 205 height 22
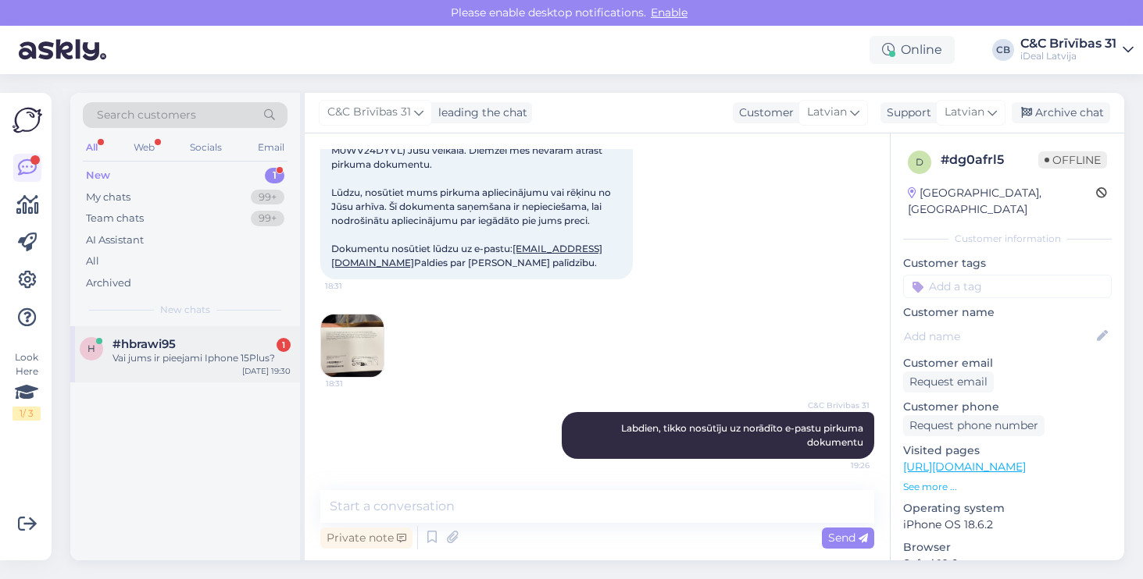
click at [174, 351] on div "Vai jums ir pieejami Iphone 15Plus?" at bounding box center [201, 358] width 178 height 14
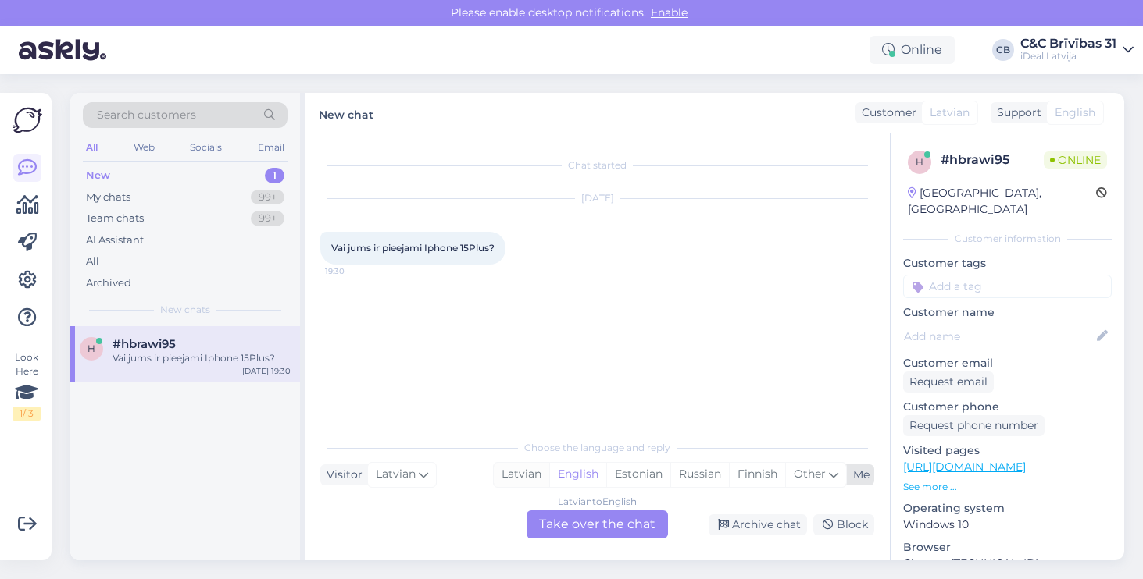
click at [520, 480] on div "Latvian" at bounding box center [521, 474] width 55 height 23
click at [598, 522] on div "Latvian to Latvian Take over the chat" at bounding box center [596, 525] width 141 height 28
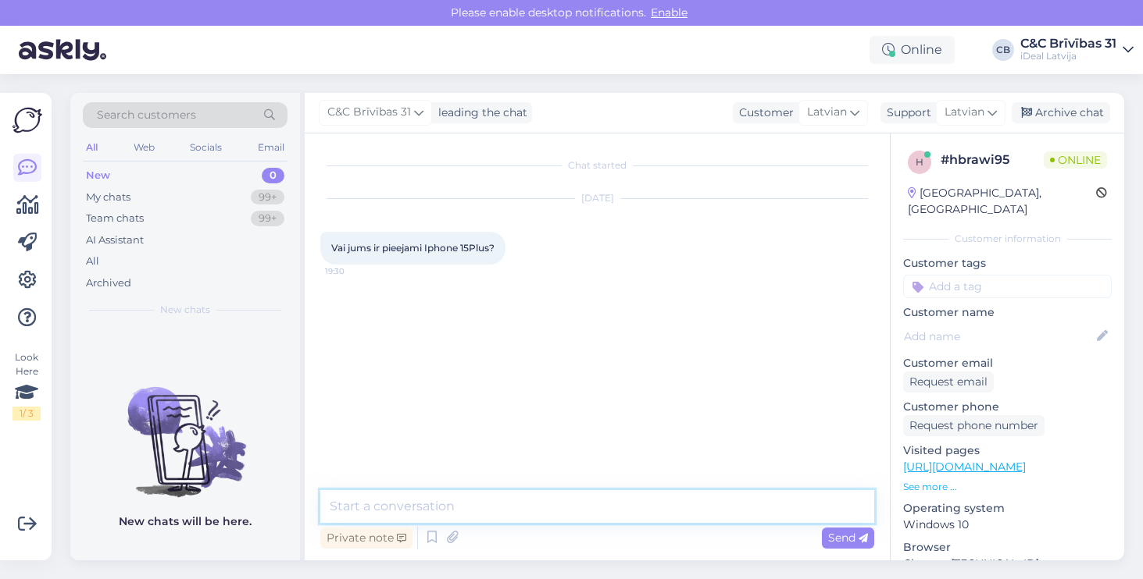
click at [567, 515] on textarea at bounding box center [597, 506] width 554 height 33
paste textarea "iPhone 15 Plus 128GB Yellow"
type textarea "Labdien, mums ir pieejams iPhone 15 Plus 128GB Yellow"
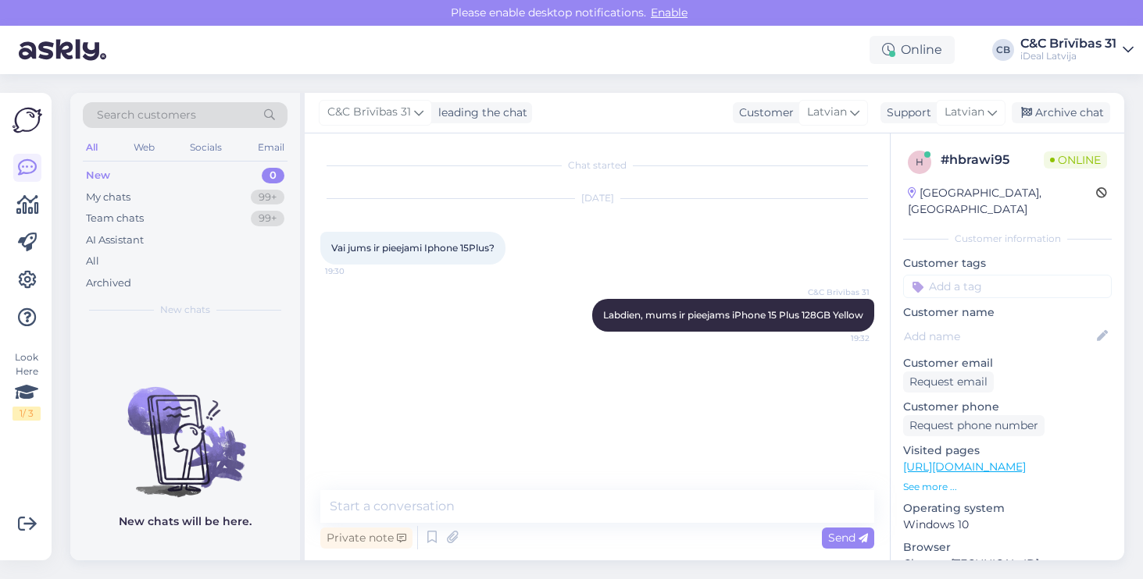
click at [497, 298] on div "C&C Brīvības 31 Labdien, mums ir pieejams iPhone 15 Plus 128GB Yellow 19:32" at bounding box center [597, 315] width 554 height 67
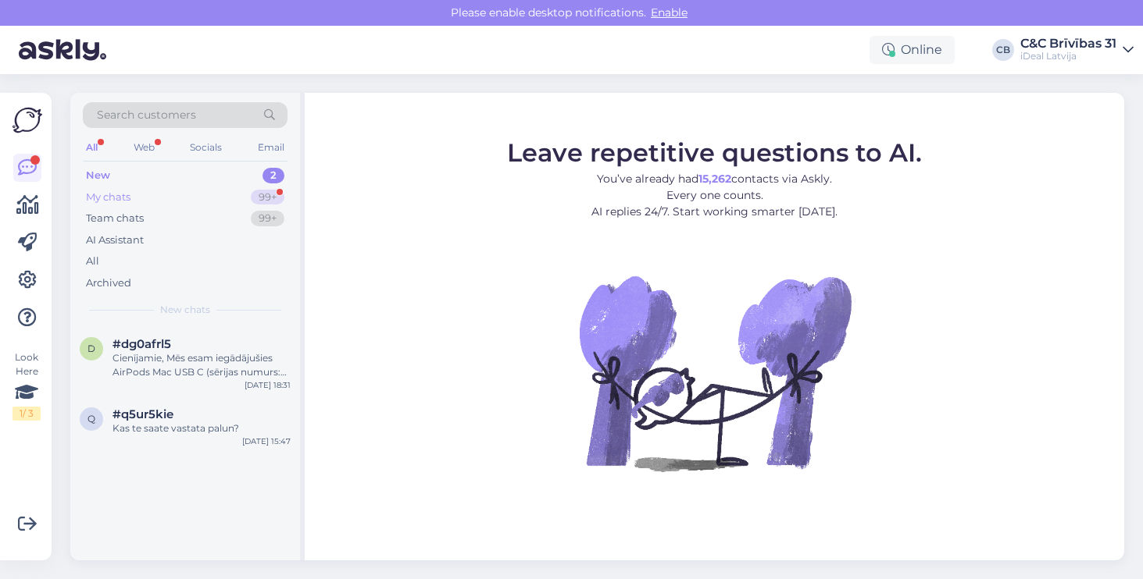
click at [200, 194] on div "My chats 99+" at bounding box center [185, 198] width 205 height 22
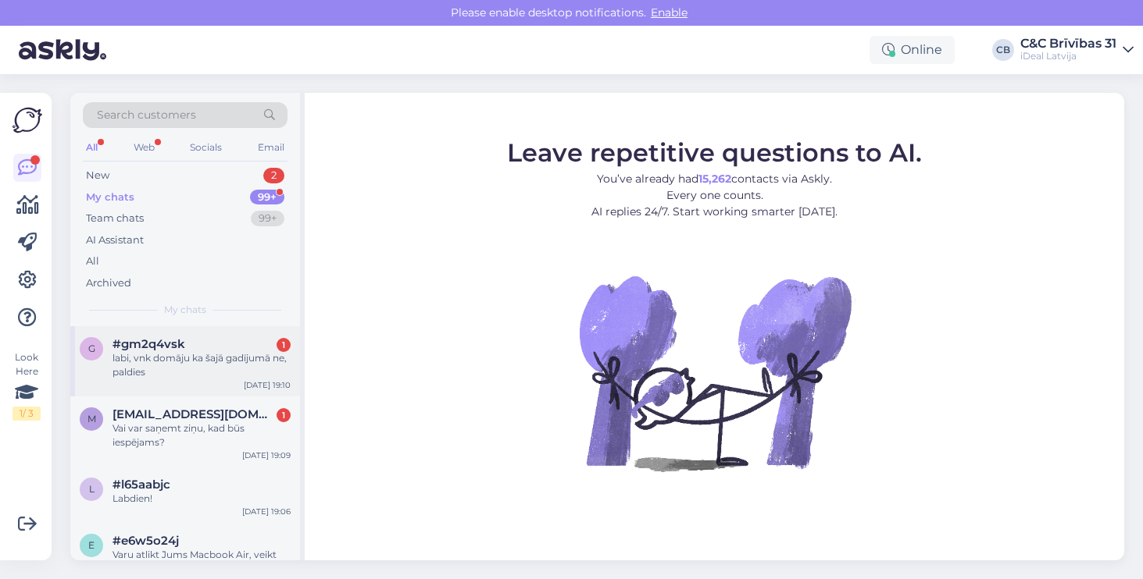
click at [205, 364] on div "labi, vnk domāju ka šajā gadījumā ne, paldies" at bounding box center [201, 365] width 178 height 28
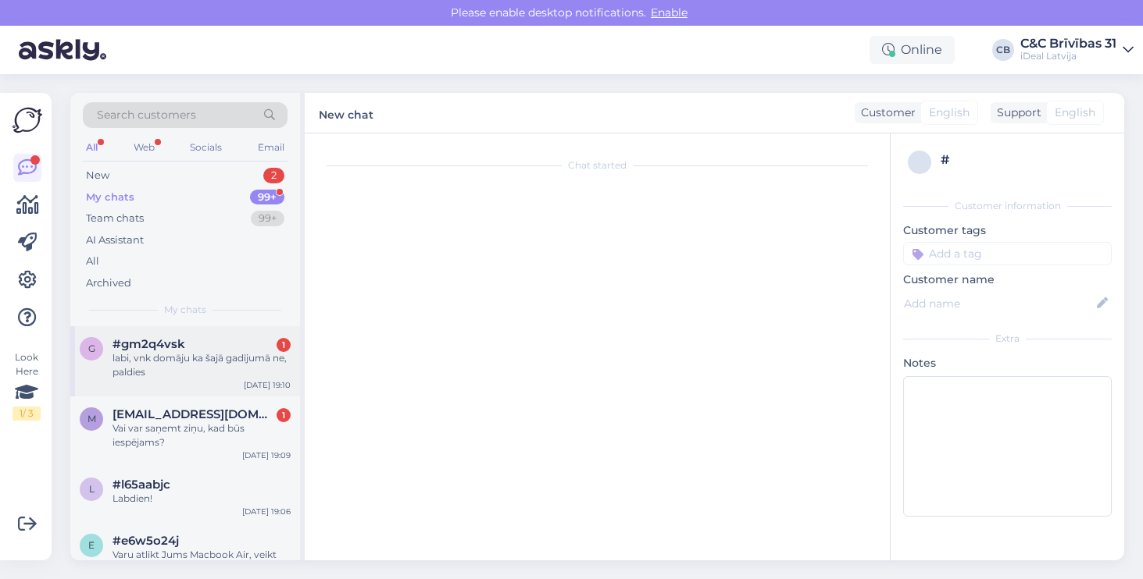
scroll to position [223, 0]
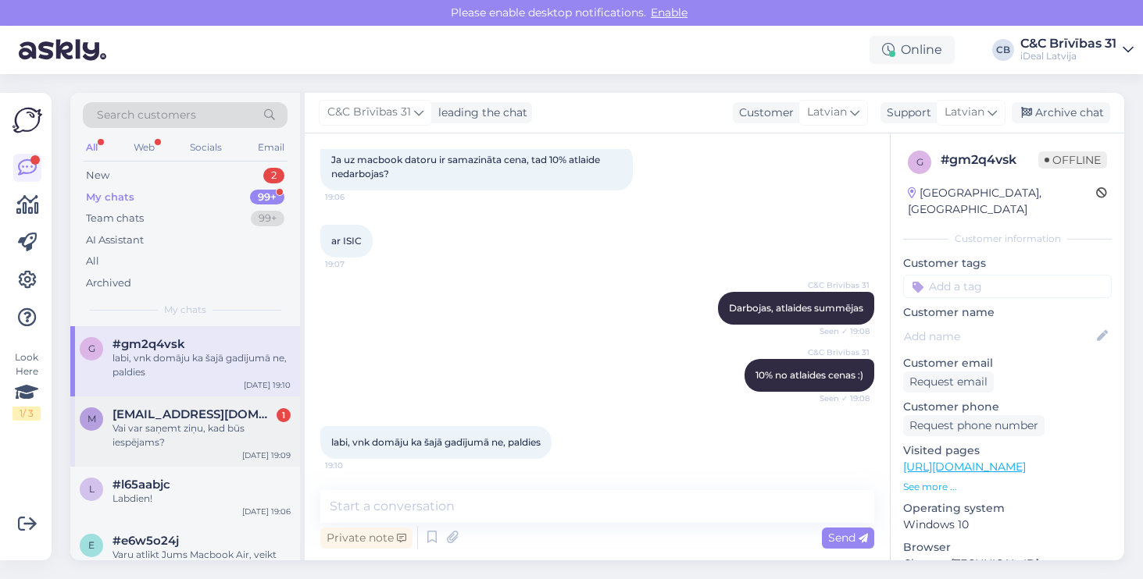
click at [201, 416] on span "[EMAIL_ADDRESS][DOMAIN_NAME]" at bounding box center [193, 415] width 162 height 14
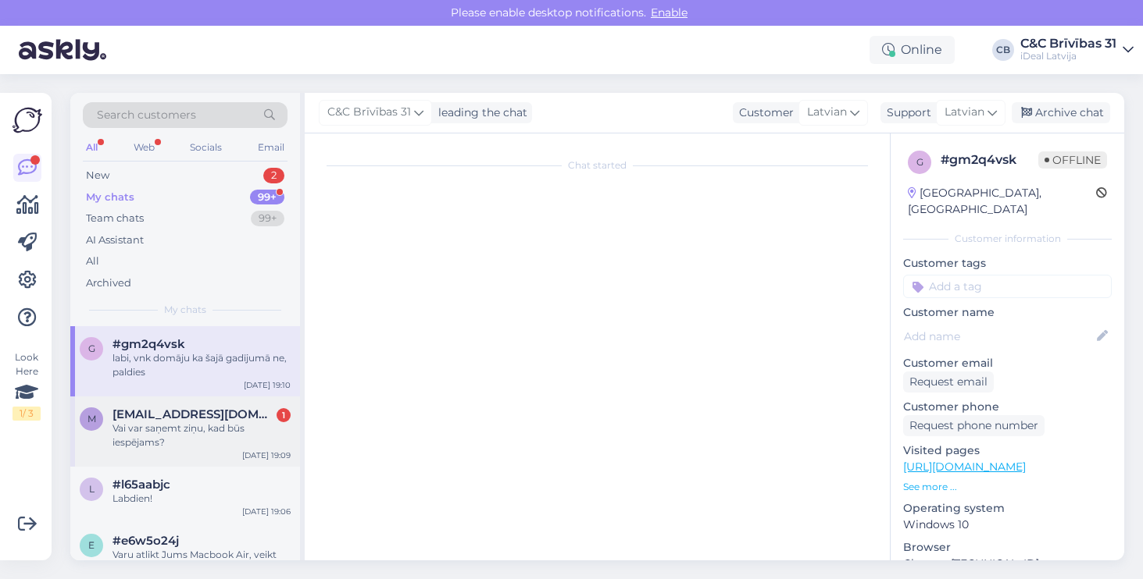
scroll to position [0, 0]
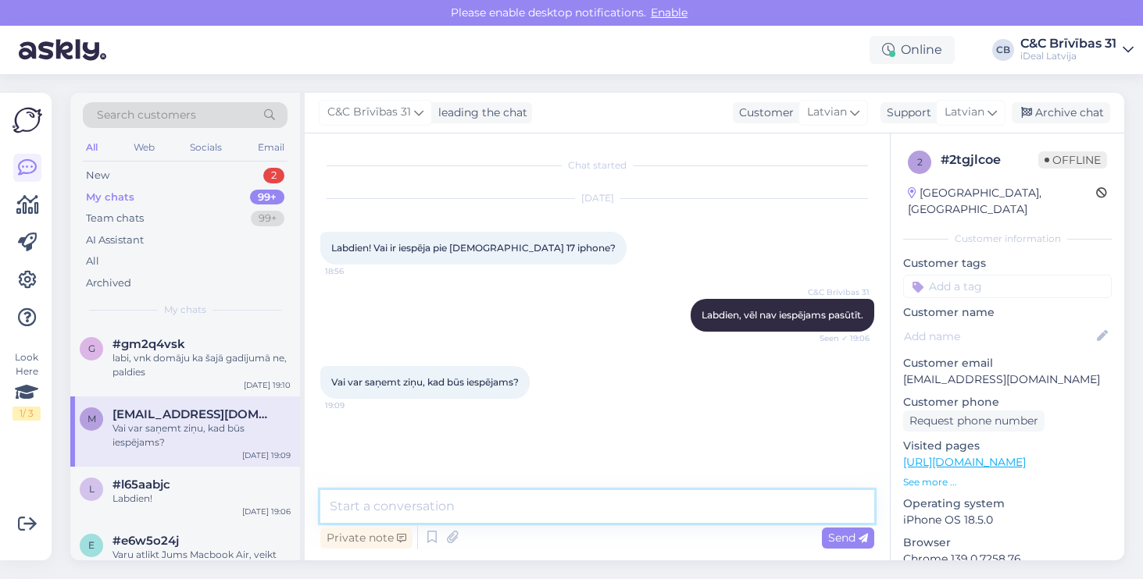
click at [448, 522] on textarea at bounding box center [597, 506] width 554 height 33
type textarea "("
click at [755, 507] on textarea "Tikai zinām, ka 9. septembrī būs Apple prezentācija no kuras" at bounding box center [597, 506] width 554 height 33
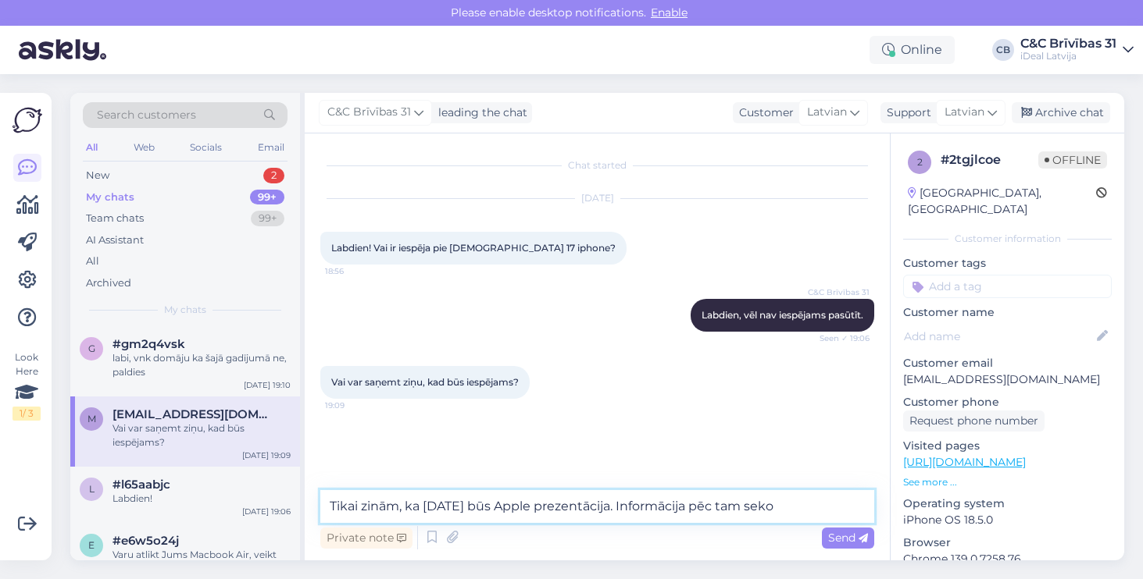
type textarea "Tikai zinām, ka [DATE] būs Apple prezentācija. Informācija pēc tam sekos"
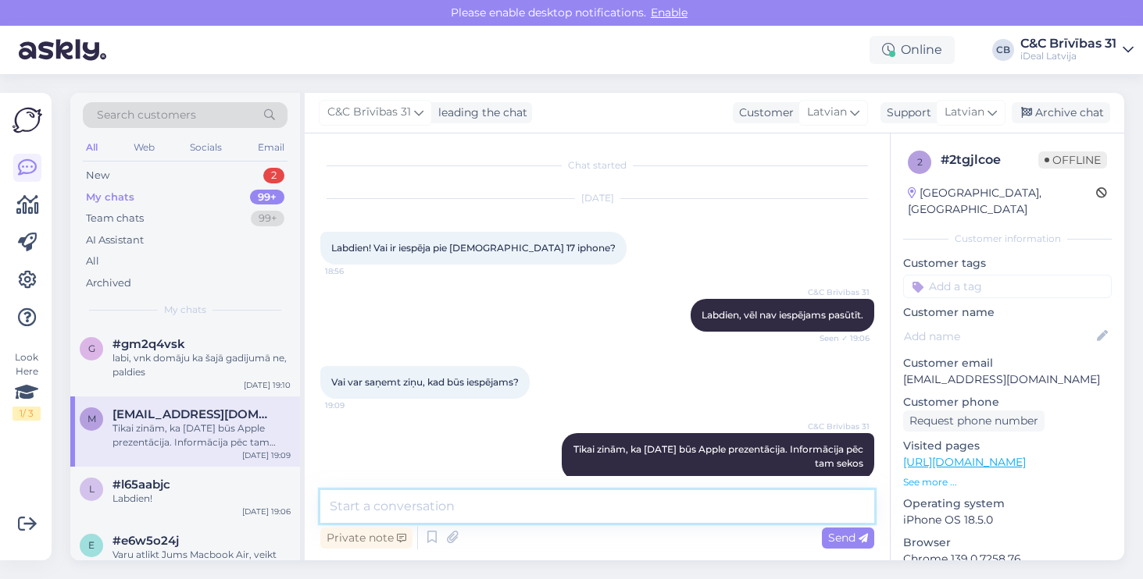
scroll to position [21, 0]
